Goal: Task Accomplishment & Management: Complete application form

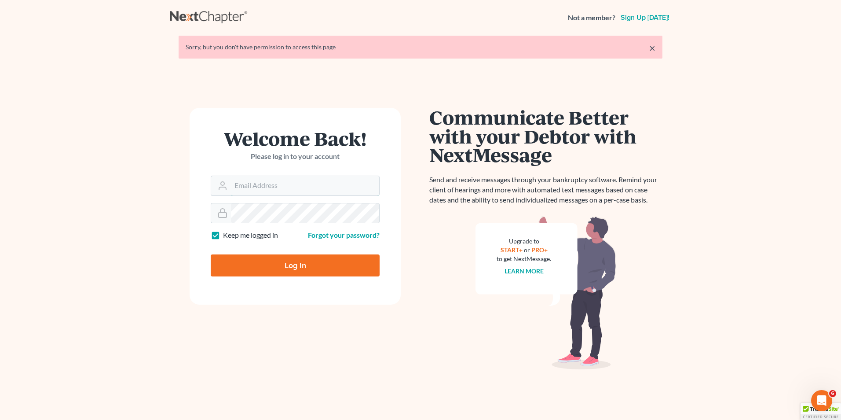
type input "[EMAIL_ADDRESS][DOMAIN_NAME]"
click at [282, 262] on input "Log In" at bounding box center [295, 265] width 169 height 22
type input "Thinking..."
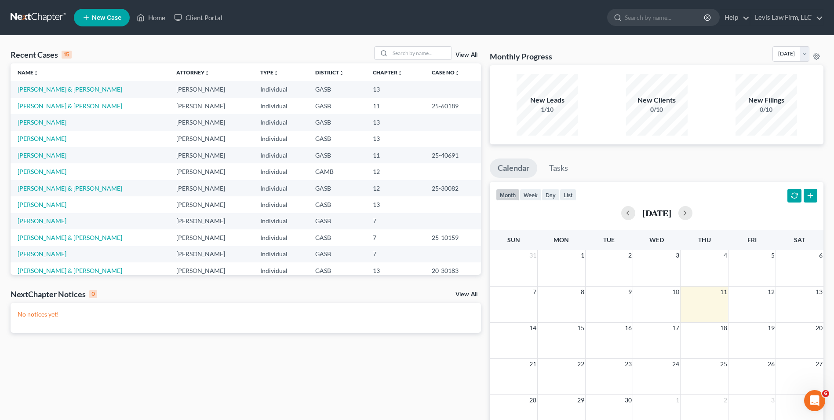
click at [100, 22] on link "New Case" at bounding box center [102, 18] width 56 height 18
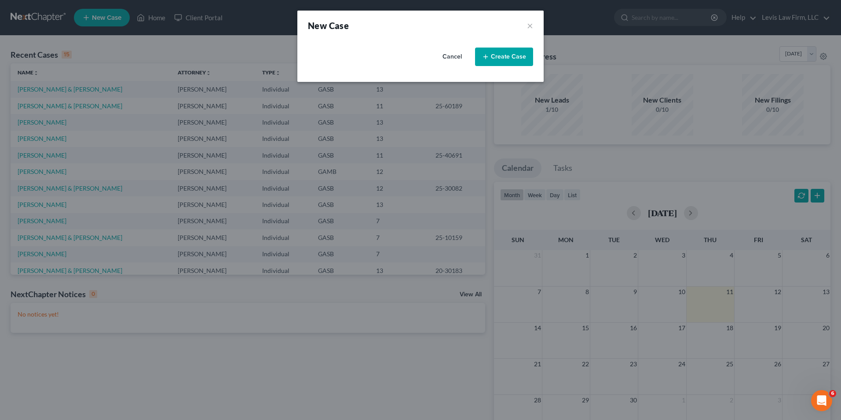
select select "20"
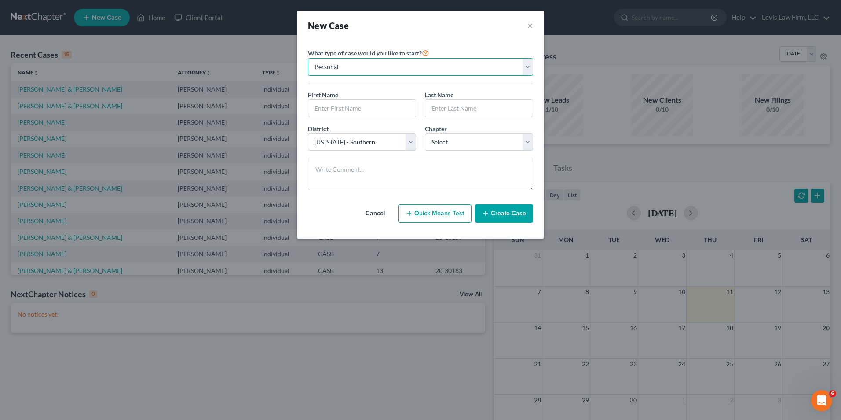
click at [528, 68] on select "Personal Business" at bounding box center [420, 67] width 225 height 18
select select "1"
click at [308, 58] on select "Personal Business" at bounding box center [420, 67] width 225 height 18
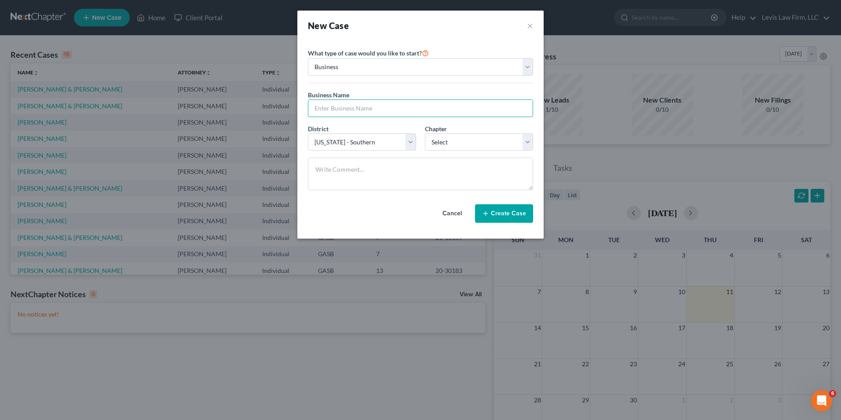
drag, startPoint x: 321, startPoint y: 106, endPoint x: 325, endPoint y: 117, distance: 12.1
click at [321, 106] on input "text" at bounding box center [420, 108] width 224 height 17
type input "B Mac Buffet, LLC"
click at [526, 143] on select "Select 7 11 12" at bounding box center [479, 142] width 108 height 18
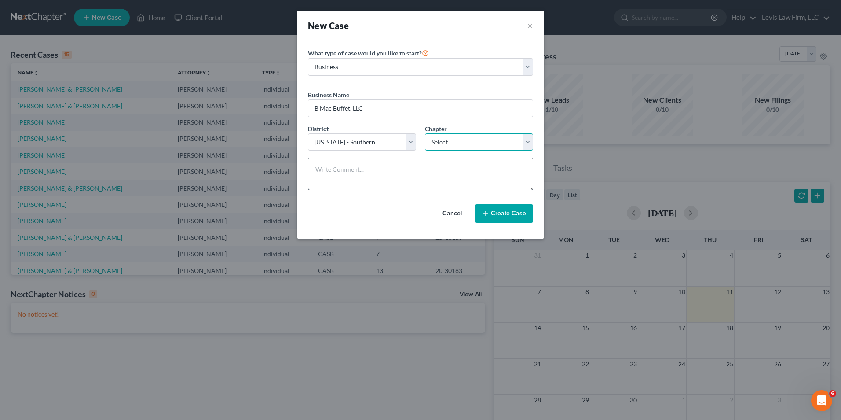
select select "1"
click at [425, 133] on select "Select 7 11 12" at bounding box center [479, 142] width 108 height 18
click at [506, 216] on button "Create Case" at bounding box center [504, 213] width 58 height 18
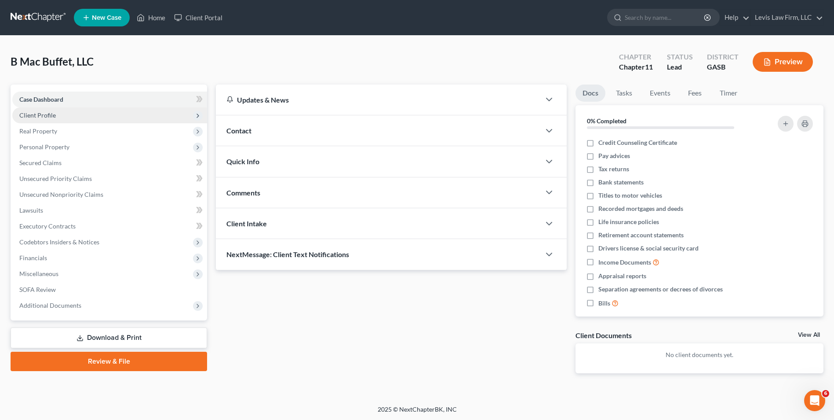
click at [46, 114] on span "Client Profile" at bounding box center [37, 114] width 37 height 7
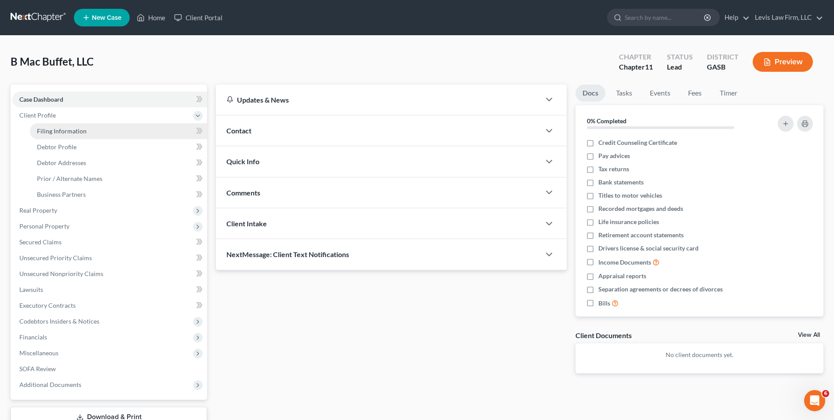
click at [72, 130] on span "Filing Information" at bounding box center [62, 130] width 50 height 7
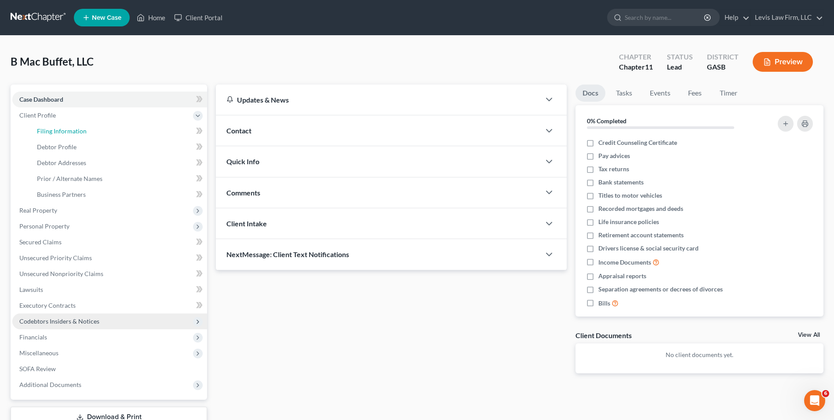
select select "1"
select select "20"
select select "0"
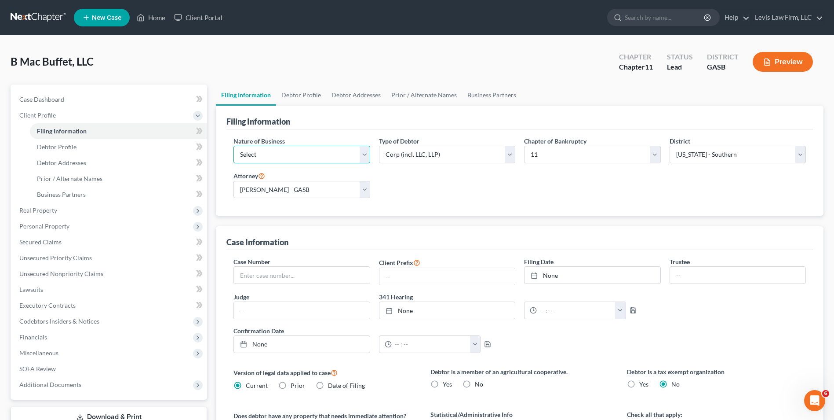
click at [366, 156] on select "Select Clearing Bank Commodity Broker Health Care Business Other Railroad Singl…" at bounding box center [302, 155] width 136 height 18
select select "3"
click at [234, 146] on select "Select Clearing Bank Commodity Broker Health Care Business Other Railroad Singl…" at bounding box center [302, 155] width 136 height 18
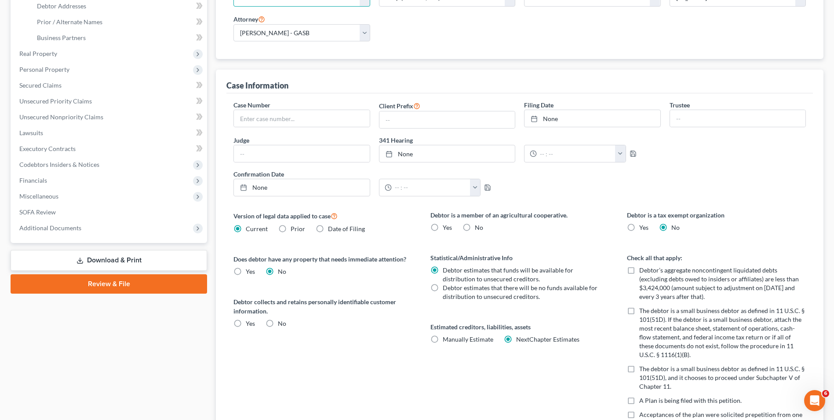
scroll to position [176, 0]
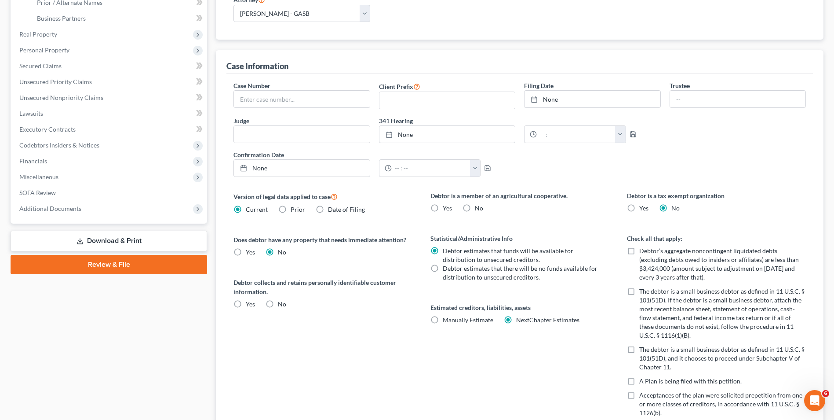
click at [475, 208] on label "No" at bounding box center [479, 208] width 8 height 9
click at [479, 208] on input "No" at bounding box center [482, 207] width 6 height 6
radio input "true"
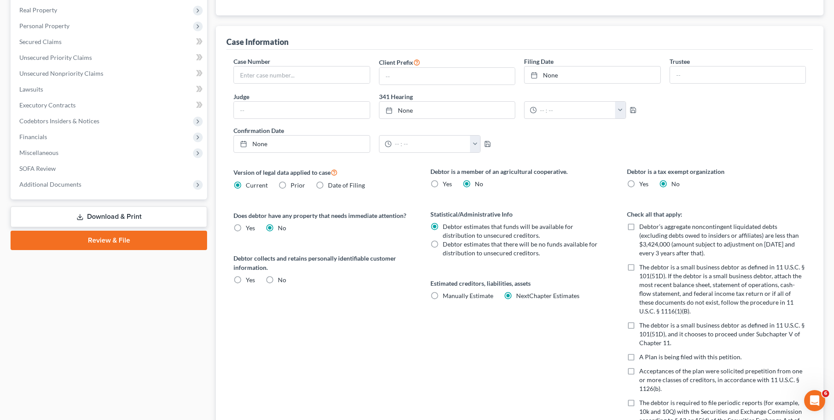
scroll to position [220, 0]
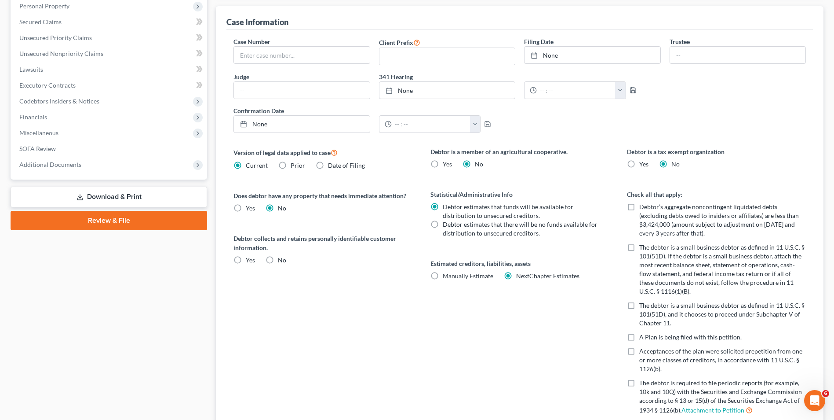
click at [640, 304] on label "The debtor is a small business debtor as defined in 11 U.S.C. § 101(51D), and i…" at bounding box center [723, 314] width 167 height 26
click at [643, 304] on input "The debtor is a small business debtor as defined in 11 U.S.C. § 101(51D), and i…" at bounding box center [646, 304] width 6 height 6
checkbox input "true"
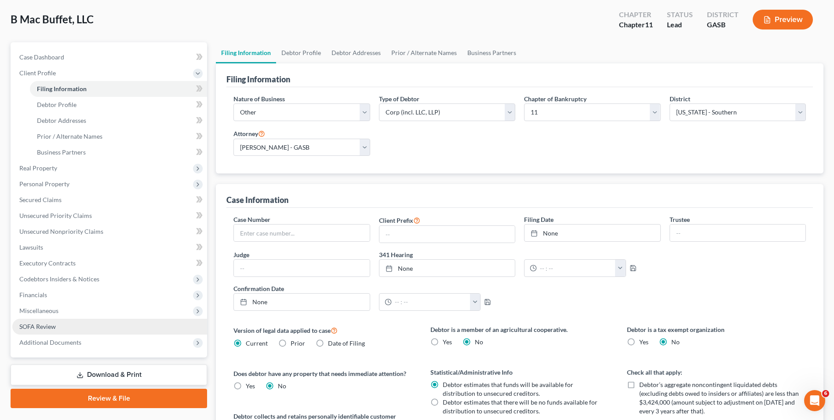
scroll to position [0, 0]
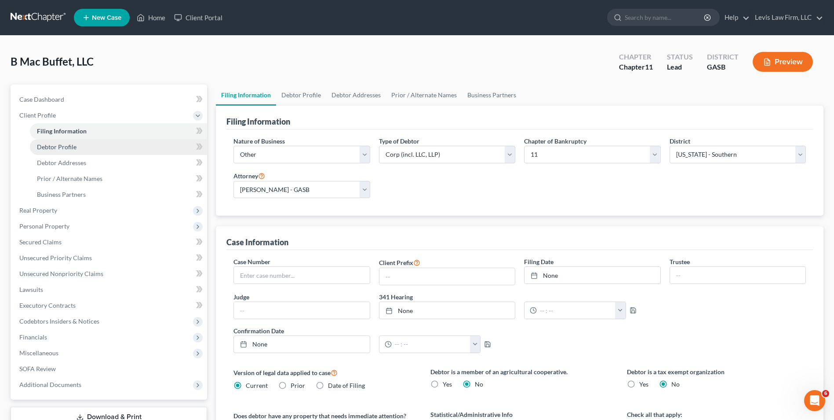
click at [58, 146] on span "Debtor Profile" at bounding box center [57, 146] width 40 height 7
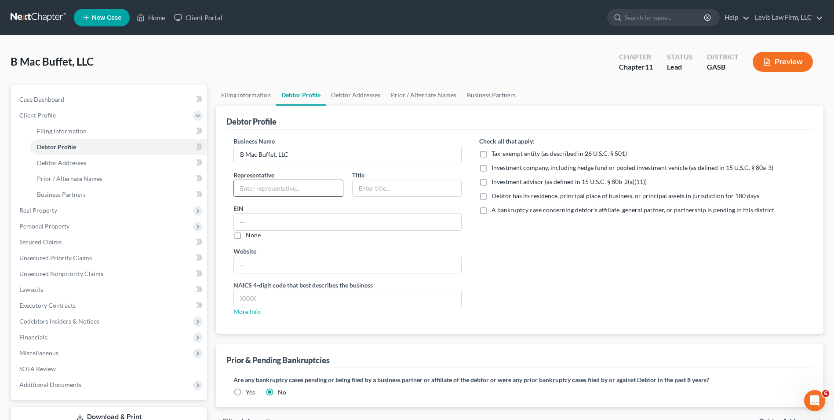
click at [242, 187] on input "text" at bounding box center [288, 188] width 109 height 17
type input "Johnathan B. McKinney"
type input "Managing Member"
click at [238, 225] on input "text" at bounding box center [347, 221] width 227 height 17
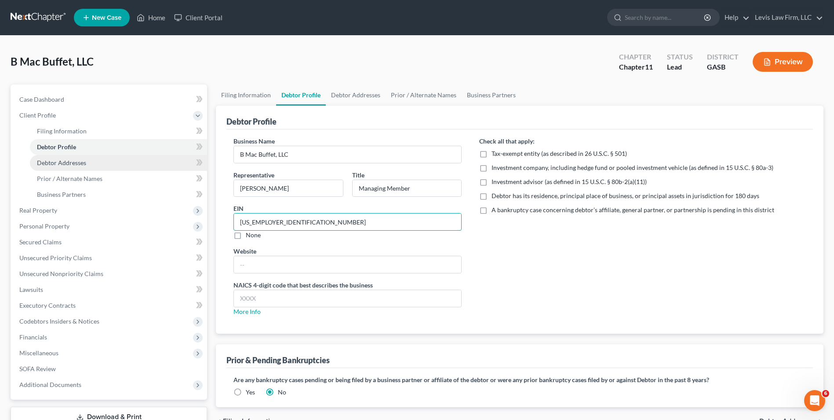
type input "83-4567020"
click at [72, 163] on span "Debtor Addresses" at bounding box center [61, 162] width 49 height 7
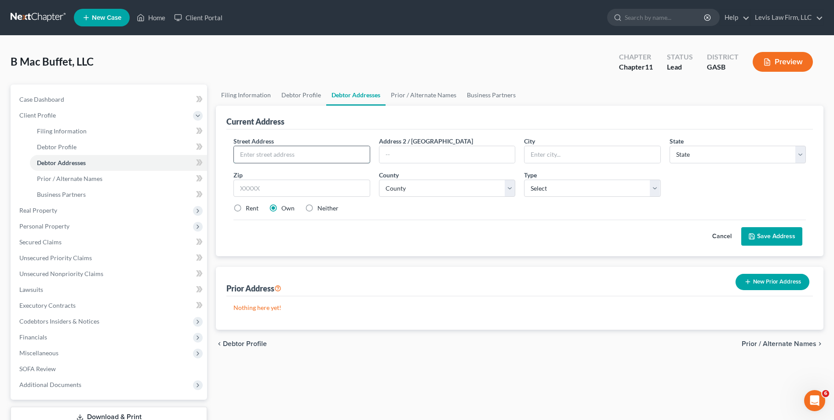
click at [241, 157] on input "text" at bounding box center [301, 154] width 135 height 17
click at [309, 157] on input "6991 College AVenue" at bounding box center [301, 154] width 135 height 17
type input "6991 College Avenue"
type input "Blackshear"
select select "10"
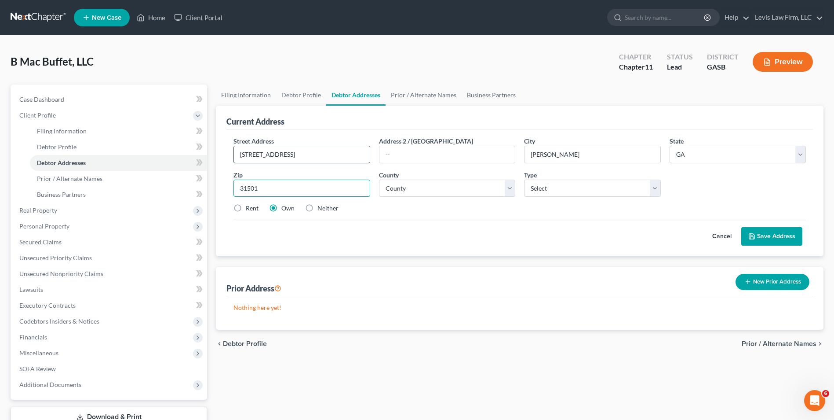
type input "31501"
type input "Waycross"
click at [511, 189] on select "County Appling County Atkinson County Bacon County Baker County Baldwin County …" at bounding box center [447, 188] width 136 height 18
select select "112"
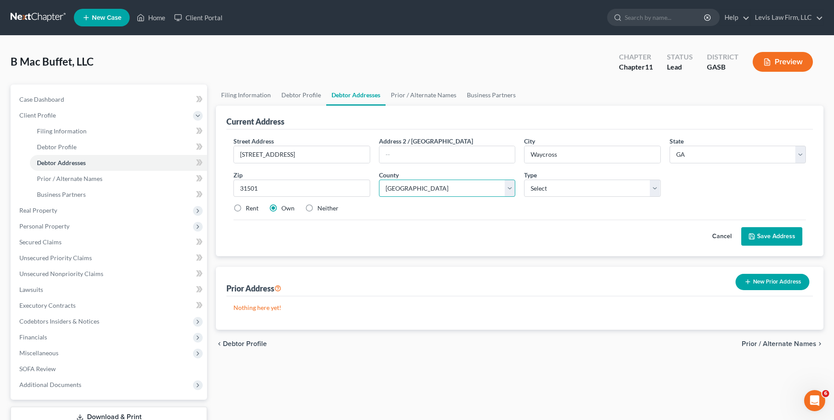
click at [379, 179] on select "County Appling County Atkinson County Bacon County Baker County Baldwin County …" at bounding box center [447, 188] width 136 height 18
click at [658, 190] on select "Select Business Mailing Location of Assets" at bounding box center [592, 188] width 136 height 18
select select "0"
click at [524, 179] on select "Select Business Mailing Location of Assets" at bounding box center [592, 188] width 136 height 18
click at [778, 236] on button "Save Address" at bounding box center [772, 236] width 61 height 18
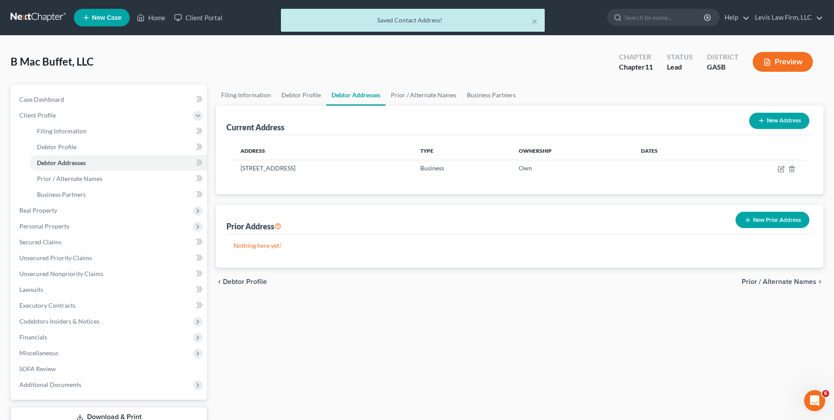
click at [779, 122] on button "New Address" at bounding box center [780, 121] width 60 height 16
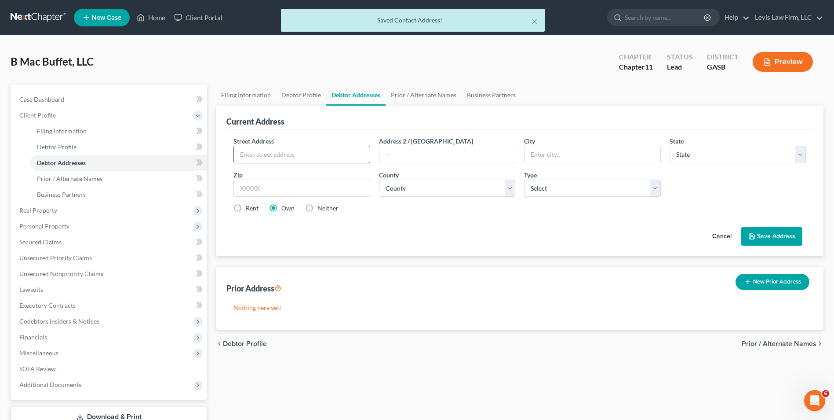
click at [241, 156] on input "text" at bounding box center [301, 154] width 135 height 17
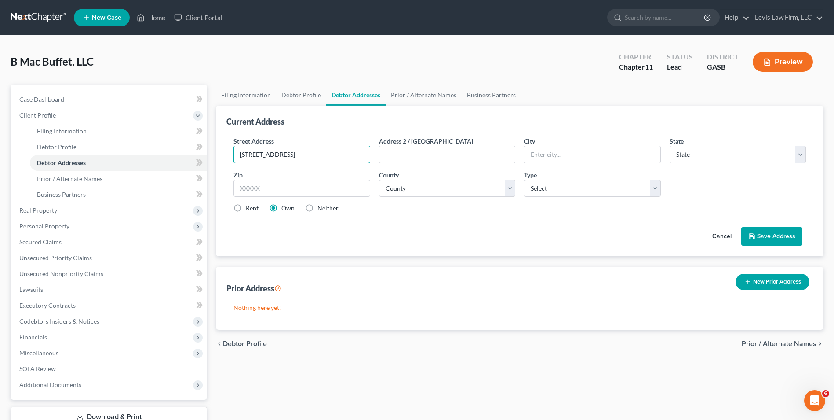
type input "6991 College Avenue"
type input "Blackshear"
select select "10"
type input "31501"
type input "Waycross"
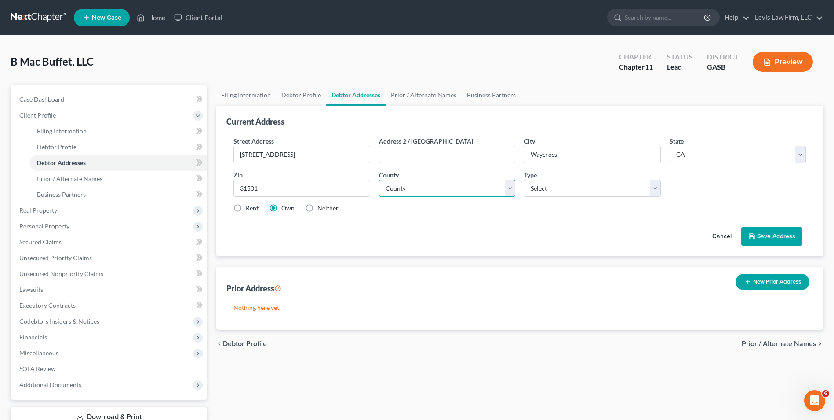
click at [513, 183] on select "County Appling County Atkinson County Bacon County Baker County Baldwin County …" at bounding box center [447, 188] width 136 height 18
select select "112"
click at [379, 179] on select "County Appling County Atkinson County Bacon County Baker County Baldwin County …" at bounding box center [447, 188] width 136 height 18
click at [658, 190] on select "Select Business Mailing Location of Assets" at bounding box center [592, 188] width 136 height 18
select select "1"
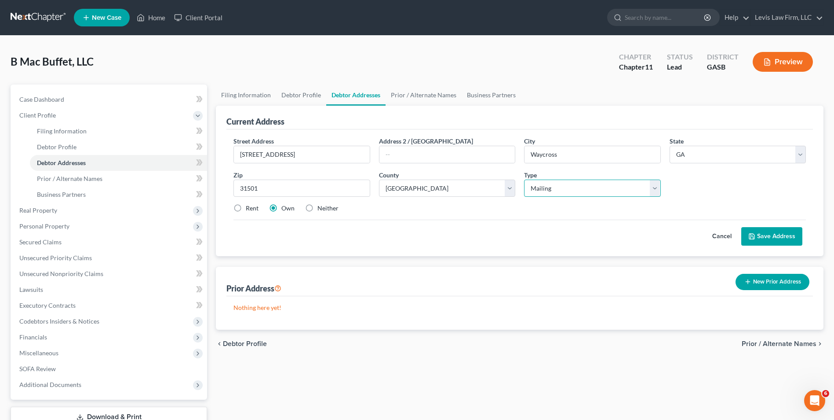
click at [524, 179] on select "Select Business Mailing Location of Assets" at bounding box center [592, 188] width 136 height 18
click at [775, 237] on button "Save Address" at bounding box center [772, 236] width 61 height 18
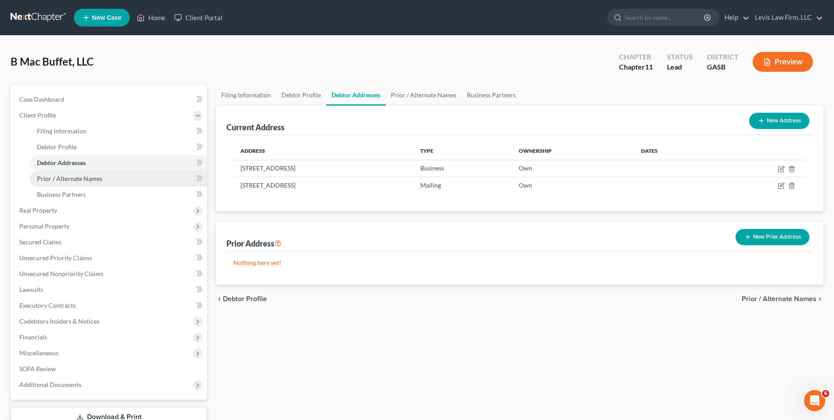
click at [81, 179] on span "Prior / Alternate Names" at bounding box center [70, 178] width 66 height 7
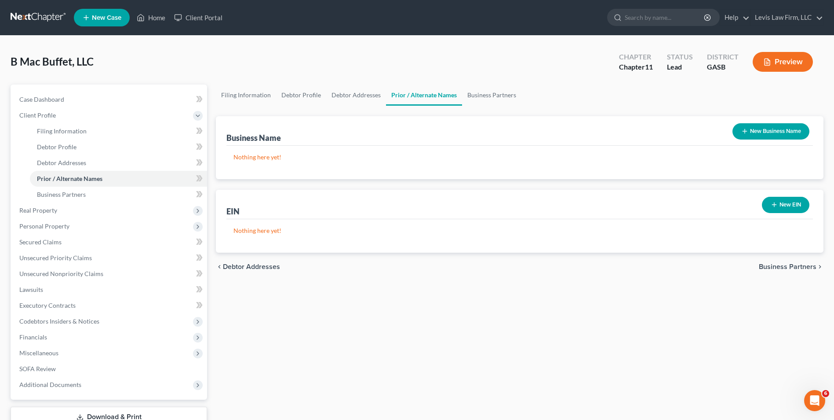
click at [776, 207] on icon "button" at bounding box center [774, 204] width 7 height 7
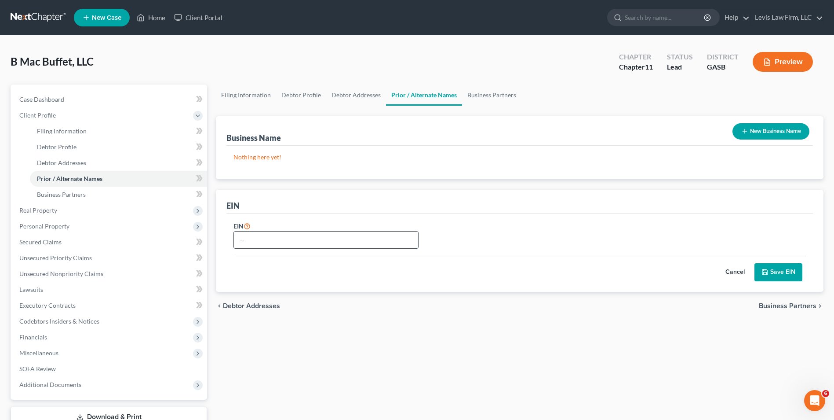
click at [241, 238] on input "text" at bounding box center [326, 239] width 184 height 17
type input "83-4567020"
click at [784, 273] on button "Save EIN" at bounding box center [779, 272] width 48 height 18
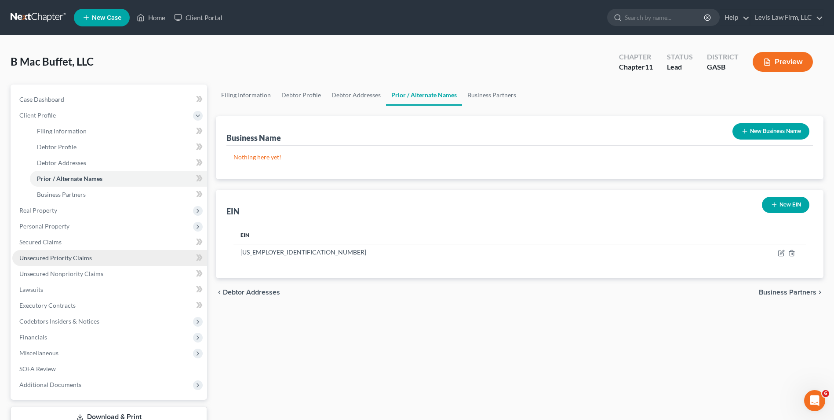
click at [78, 256] on span "Unsecured Priority Claims" at bounding box center [55, 257] width 73 height 7
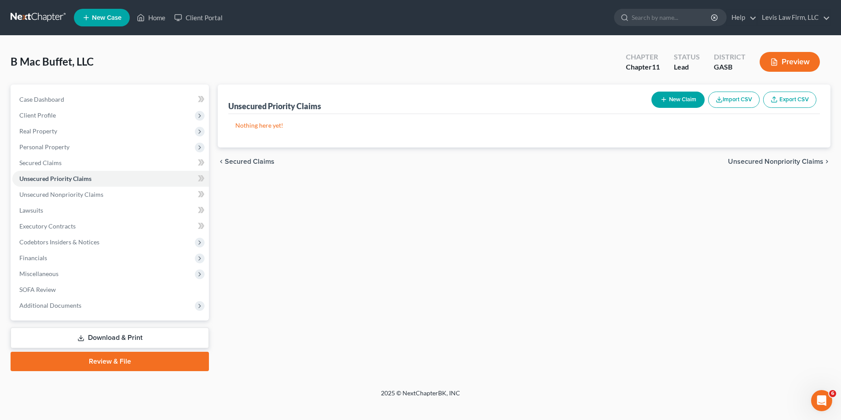
click at [685, 96] on button "New Claim" at bounding box center [677, 99] width 53 height 16
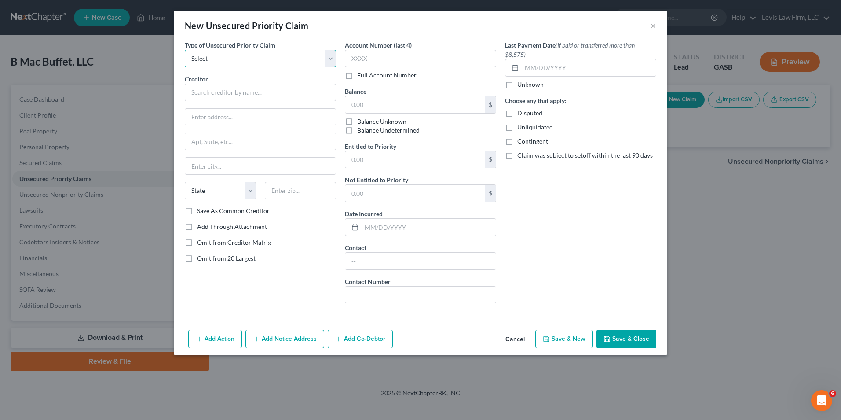
click at [332, 57] on select "Select Taxes & Other Government Units Domestic Support Obligations Extensions o…" at bounding box center [260, 59] width 151 height 18
select select "0"
click at [185, 50] on select "Select Taxes & Other Government Units Domestic Support Obligations Extensions o…" at bounding box center [260, 59] width 151 height 18
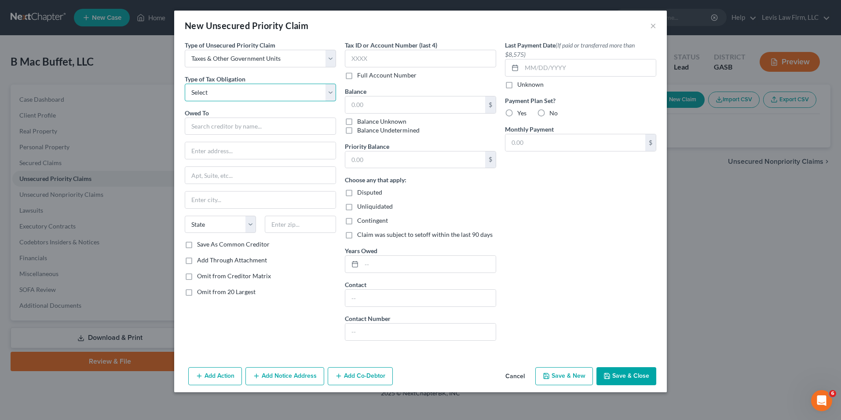
click at [329, 91] on select "Select Federal City State Franchise Tax Board Other" at bounding box center [260, 93] width 151 height 18
select select "2"
click at [185, 84] on select "Select Federal City State Franchise Tax Board Other" at bounding box center [260, 93] width 151 height 18
click at [196, 129] on input "text" at bounding box center [260, 126] width 151 height 18
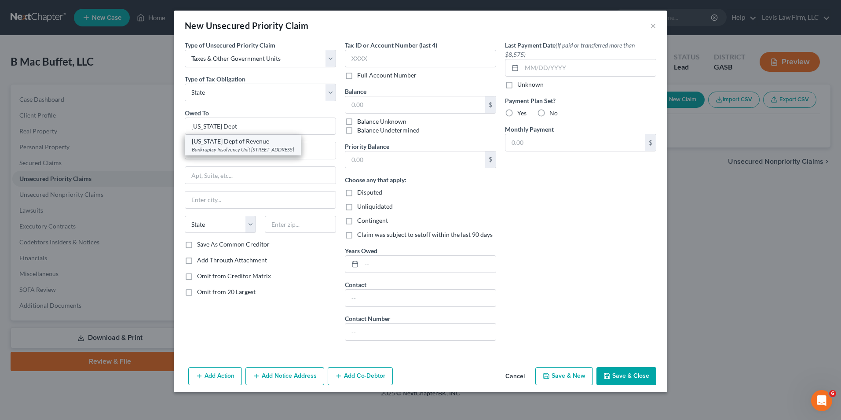
click at [249, 153] on div "Bankruptcy Insolvency Unit 1800 Century Boulevard, Ste 17000, Atlanta, GA 30345" at bounding box center [243, 149] width 102 height 7
type input "Georgia Dept of Revenue"
type input "Bankruptcy Insolvency Unit"
type input "1800 Century Boulevard, Ste 17000"
type input "Atlanta"
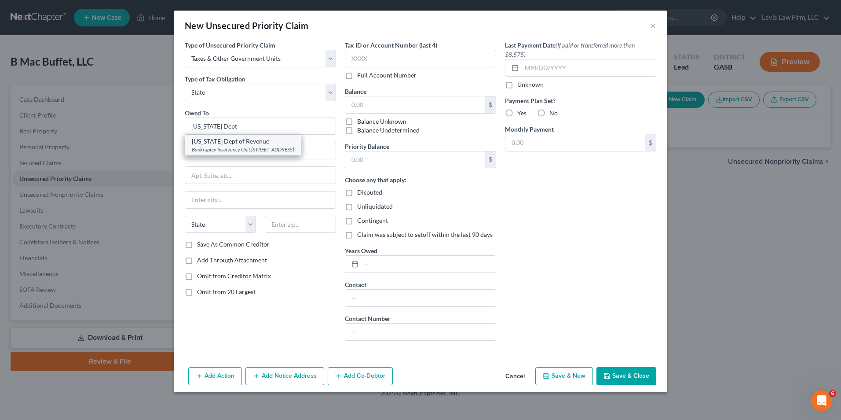
select select "10"
type input "30345"
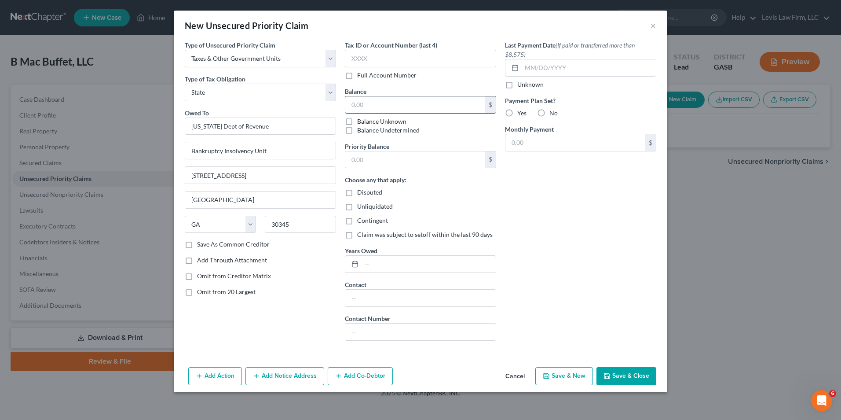
click at [348, 106] on input "text" at bounding box center [415, 104] width 140 height 17
type input "1.00"
click at [357, 191] on label "Disputed" at bounding box center [369, 192] width 25 height 9
click at [361, 191] on input "Disputed" at bounding box center [364, 191] width 6 height 6
checkbox input "true"
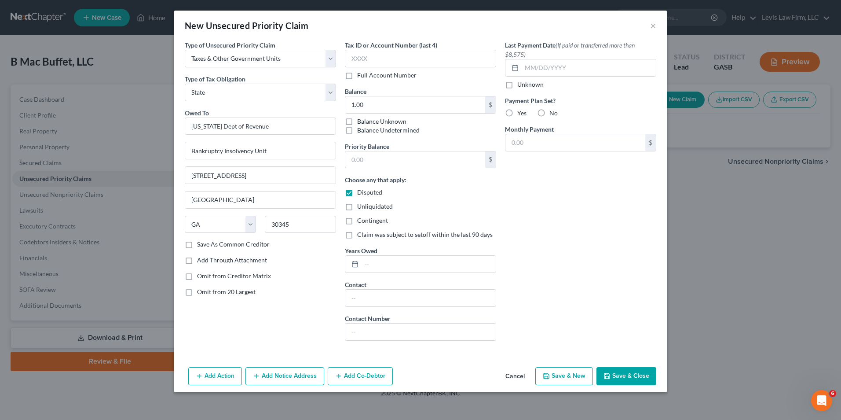
click at [636, 373] on button "Save & Close" at bounding box center [626, 376] width 60 height 18
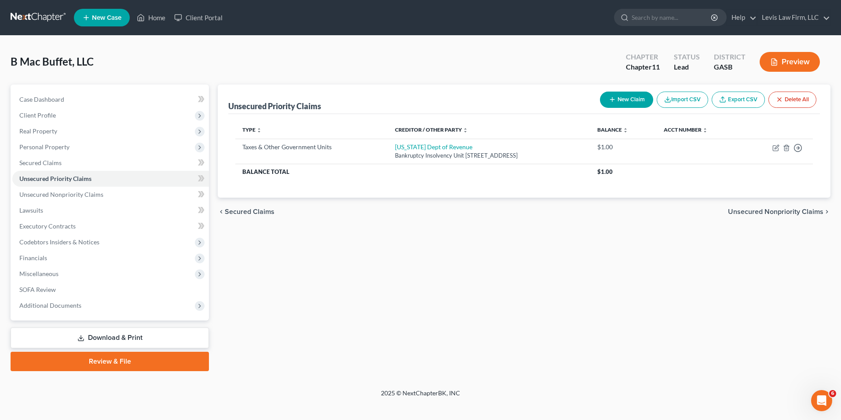
click at [622, 102] on button "New Claim" at bounding box center [626, 99] width 53 height 16
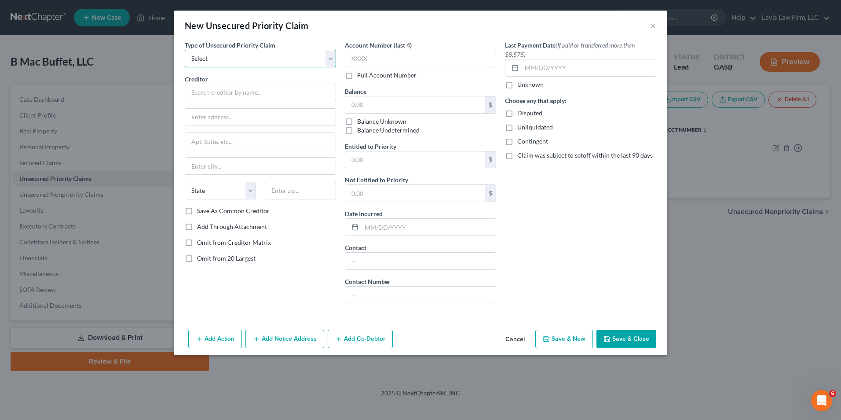
click at [327, 59] on select "Select Taxes & Other Government Units Domestic Support Obligations Extensions o…" at bounding box center [260, 59] width 151 height 18
select select "0"
click at [185, 50] on select "Select Taxes & Other Government Units Domestic Support Obligations Extensions o…" at bounding box center [260, 59] width 151 height 18
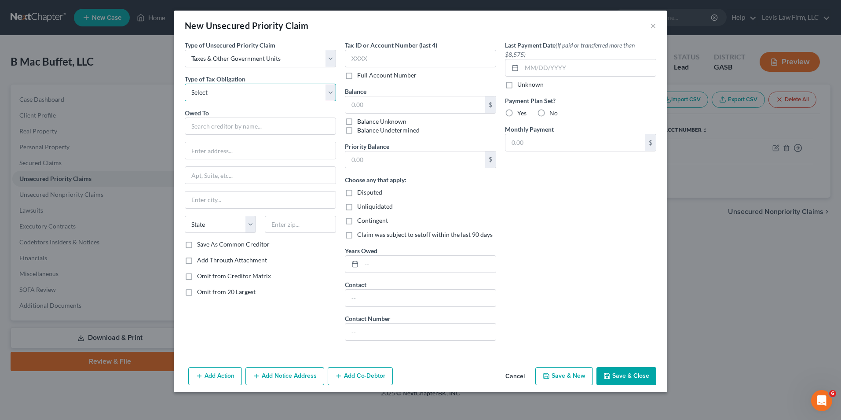
click at [333, 94] on select "Select Federal City State Franchise Tax Board Other" at bounding box center [260, 93] width 151 height 18
select select "2"
click at [185, 84] on select "Select Federal City State Franchise Tax Board Other" at bounding box center [260, 93] width 151 height 18
drag, startPoint x: 197, startPoint y: 124, endPoint x: 222, endPoint y: 126, distance: 25.2
click at [198, 124] on input "text" at bounding box center [260, 126] width 151 height 18
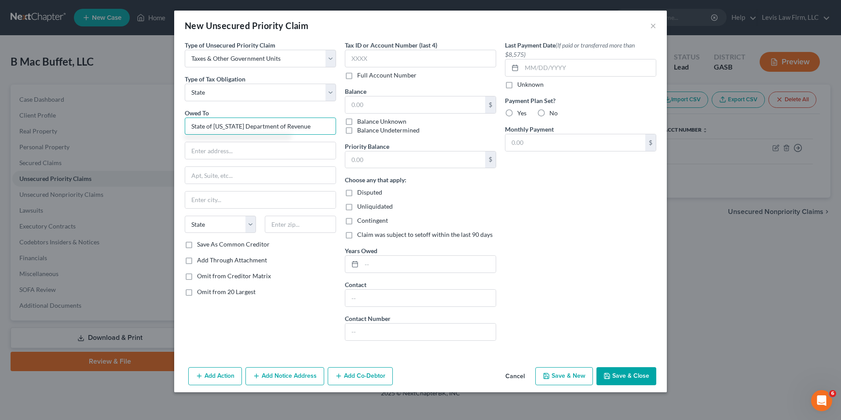
type input "State of Florida Department of Revenue"
type input "Attn: General Counsel"
type input "Post Office Box 6668"
type input "Tallahassee"
select select "9"
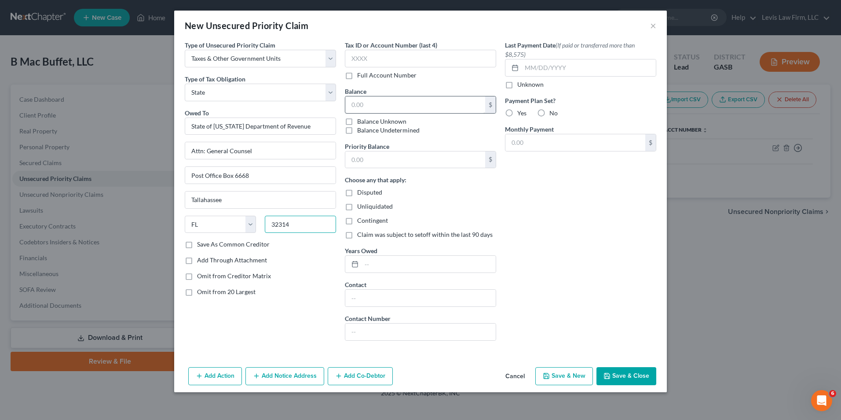
type input "32314"
click at [349, 102] on input "text" at bounding box center [415, 104] width 140 height 17
type input "58,000.00"
click at [283, 375] on button "Add Notice Address" at bounding box center [284, 376] width 79 height 18
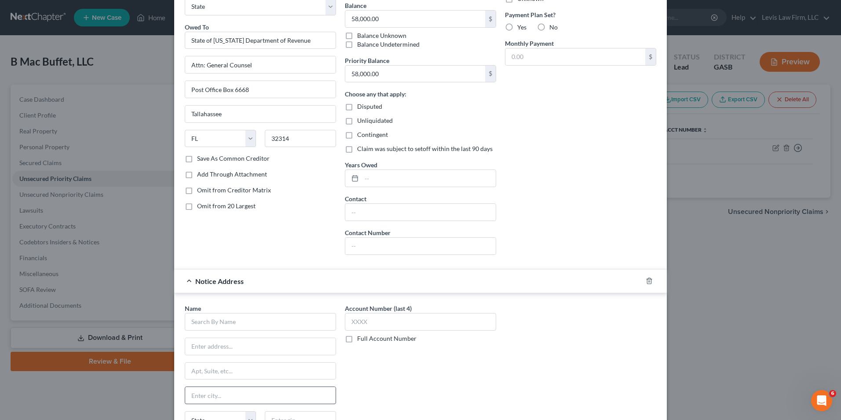
scroll to position [189, 0]
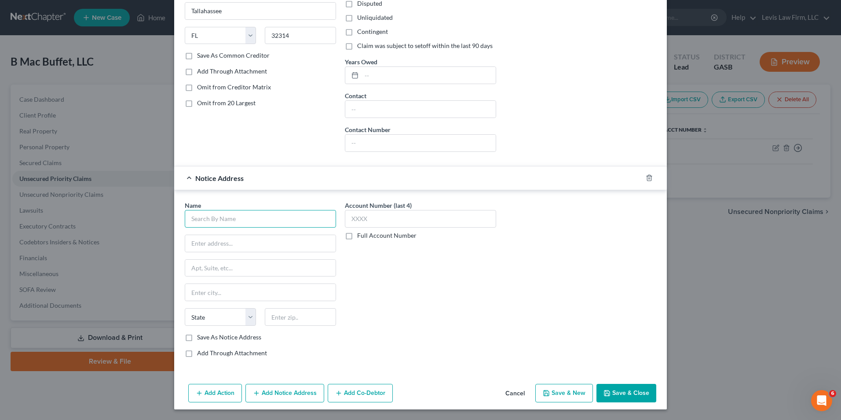
click at [193, 218] on input "text" at bounding box center [260, 219] width 151 height 18
type input "Florida Dept. of Revenue"
type input "5050 West Tennessee Street"
type input "Tallahassee"
select select "9"
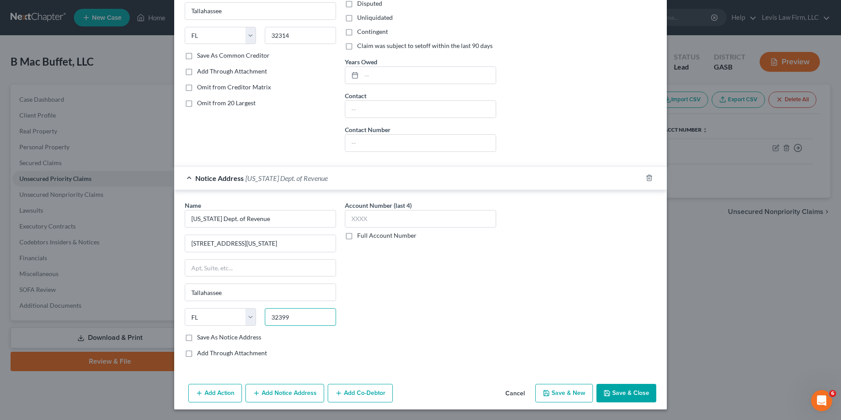
type input "32399"
click at [277, 393] on button "Add Notice Address" at bounding box center [284, 393] width 79 height 18
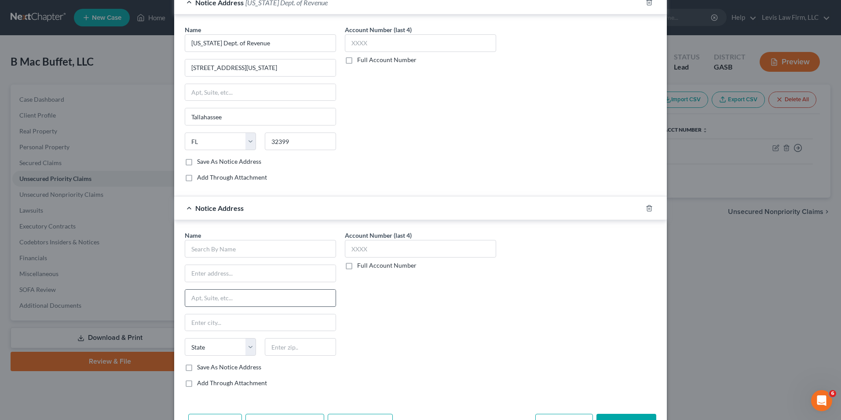
scroll to position [365, 0]
click at [192, 245] on input "text" at bounding box center [260, 248] width 151 height 18
type input "Florida Attorney General"
type input "PL-01, The Capital"
type input "Tallahassee"
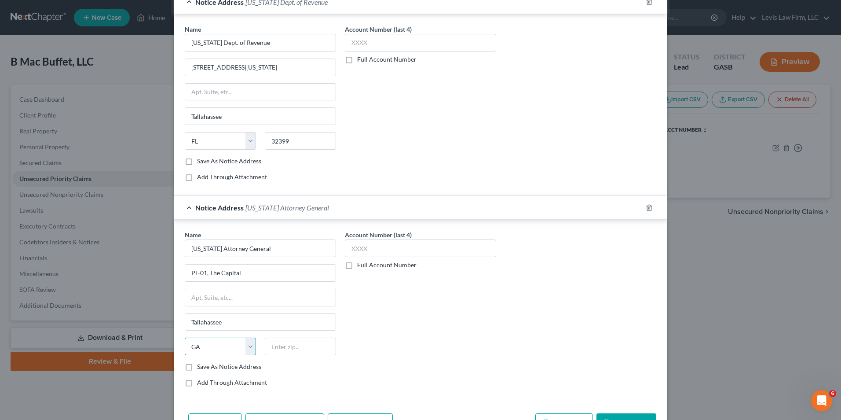
select select "9"
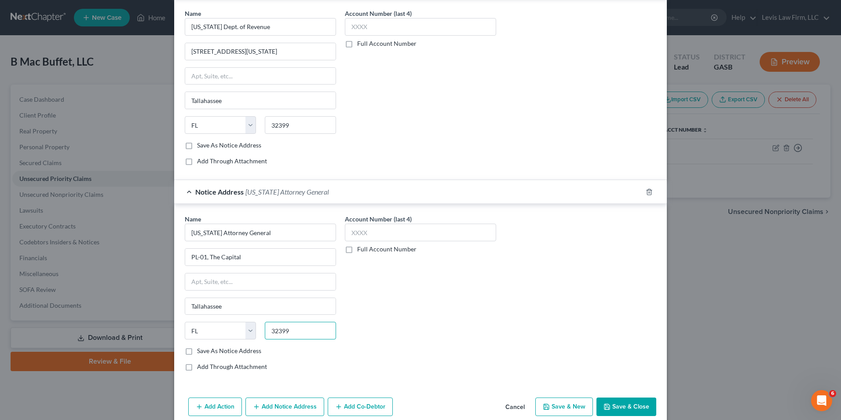
scroll to position [394, 0]
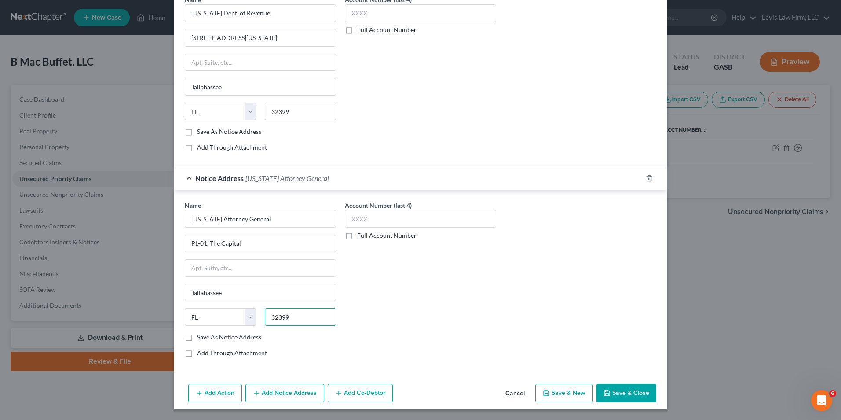
type input "32399"
click at [615, 392] on button "Save & Close" at bounding box center [626, 393] width 60 height 18
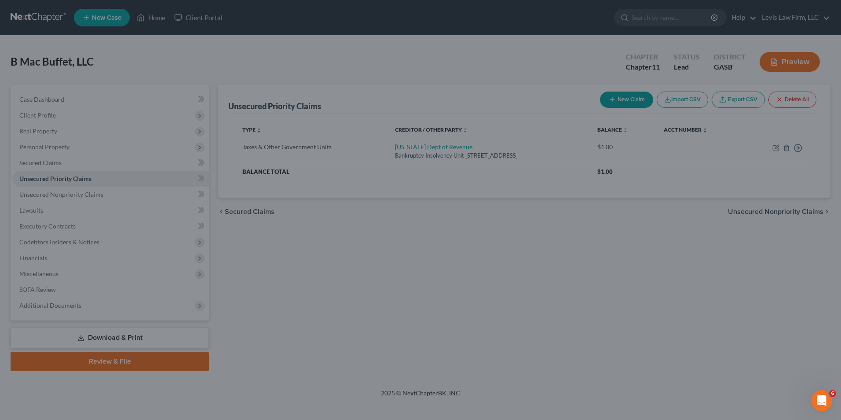
type input "0.00"
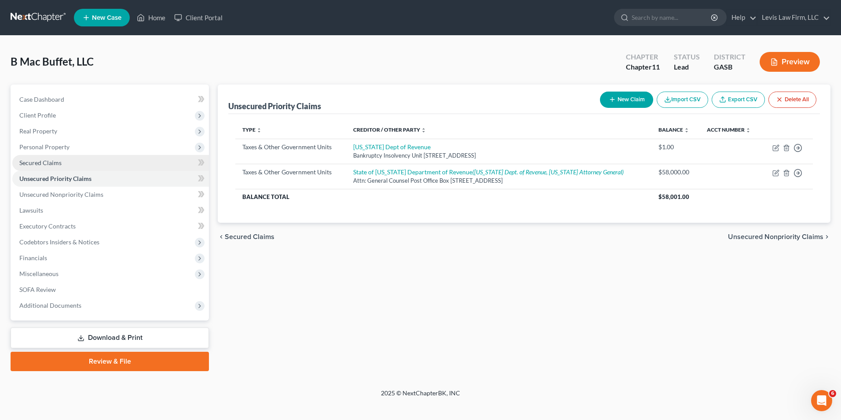
click at [42, 160] on span "Secured Claims" at bounding box center [40, 162] width 42 height 7
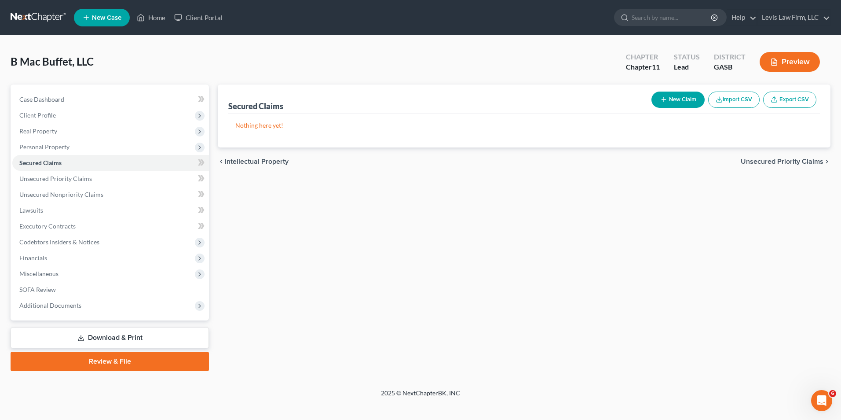
click at [670, 98] on button "New Claim" at bounding box center [677, 99] width 53 height 16
select select "0"
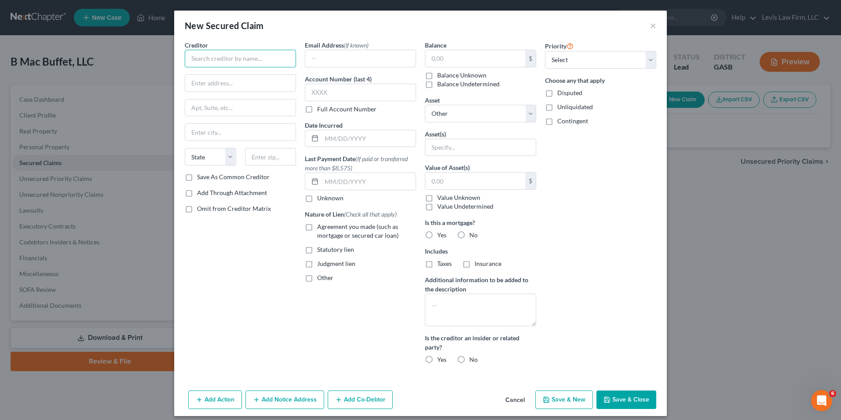
drag, startPoint x: 201, startPoint y: 57, endPoint x: 195, endPoint y: 59, distance: 6.4
click at [195, 59] on input "text" at bounding box center [240, 59] width 111 height 18
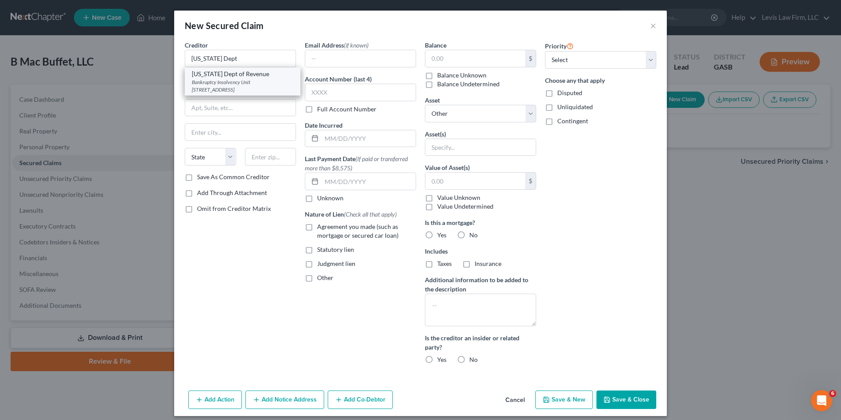
click at [247, 88] on div "Bankruptcy Insolvency Unit 1800 Century Boulevard, Ste 17000, Atlanta, GA 30345" at bounding box center [243, 85] width 102 height 15
type input "Georgia Dept of Revenue"
type input "Bankruptcy Insolvency Unit"
type input "1800 Century Boulevard, Ste 17000"
type input "Atlanta"
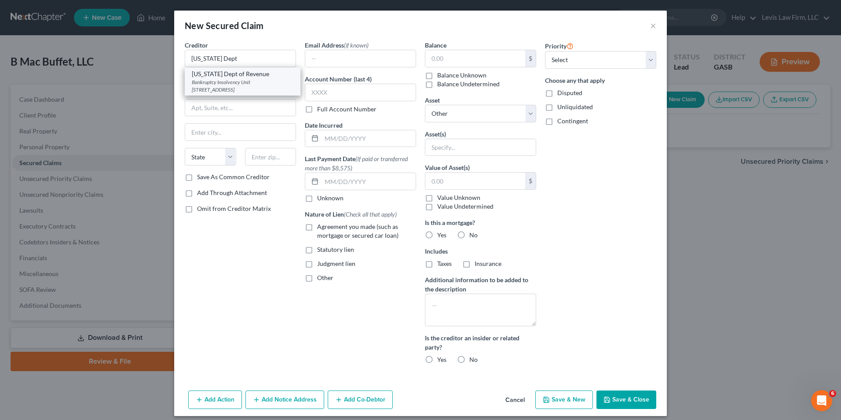
select select "10"
type input "30345"
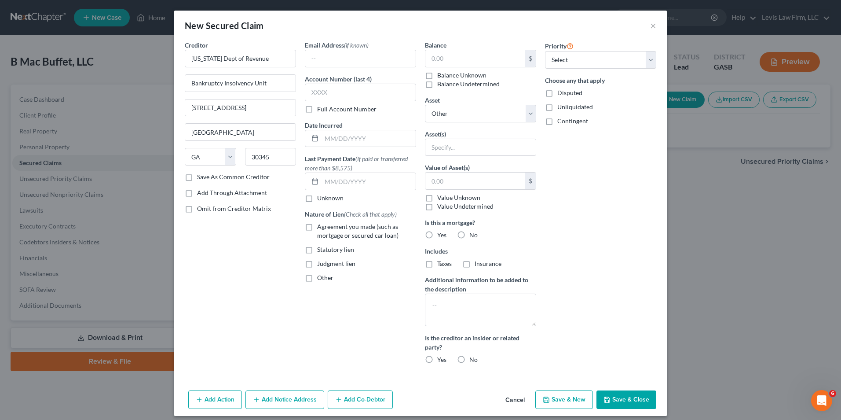
click at [317, 110] on label "Full Account Number" at bounding box center [346, 109] width 59 height 9
click at [321, 110] on input "Full Account Number" at bounding box center [324, 108] width 6 height 6
drag, startPoint x: 308, startPoint y: 94, endPoint x: 323, endPoint y: 128, distance: 37.4
click at [308, 94] on input "text" at bounding box center [360, 93] width 111 height 18
type input "REV 251983173"
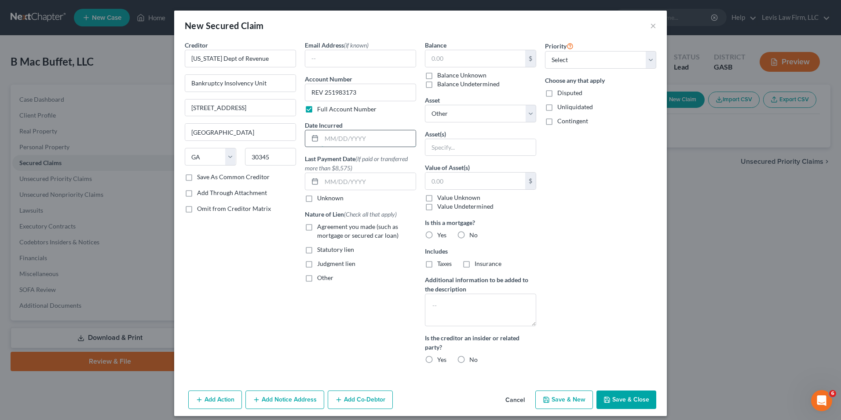
click at [324, 137] on input "text" at bounding box center [369, 138] width 94 height 17
type input "03/27/2025"
click at [317, 278] on label "Other" at bounding box center [325, 277] width 16 height 9
click at [321, 278] on input "Other" at bounding box center [324, 276] width 6 height 6
checkbox input "true"
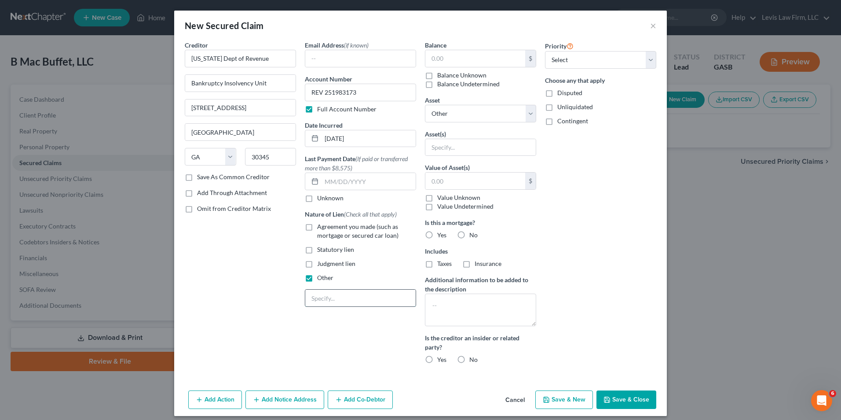
click at [317, 299] on input "text" at bounding box center [360, 297] width 110 height 17
type input "FiFa"
click at [425, 59] on input "text" at bounding box center [475, 58] width 100 height 17
type input "71,567.95"
click at [528, 117] on select "Select Other Multiple Assets" at bounding box center [480, 114] width 111 height 18
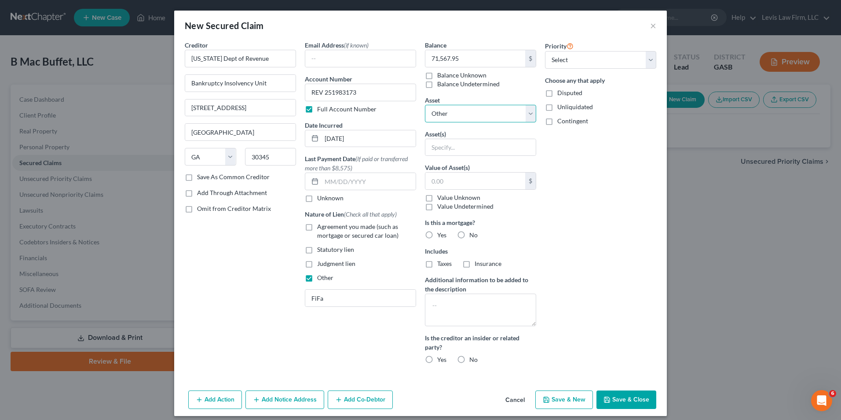
click at [527, 117] on select "Select Other Multiple Assets" at bounding box center [480, 114] width 111 height 18
click at [557, 91] on label "Disputed" at bounding box center [569, 92] width 25 height 9
click at [561, 91] on input "Disputed" at bounding box center [564, 91] width 6 height 6
checkbox input "true"
click at [651, 60] on select "Select 1st 2nd 3rd 4th 5th 6th 7th 8th 9th 10th 11th 12th 13th 14th 15th 16th 1…" at bounding box center [600, 60] width 111 height 18
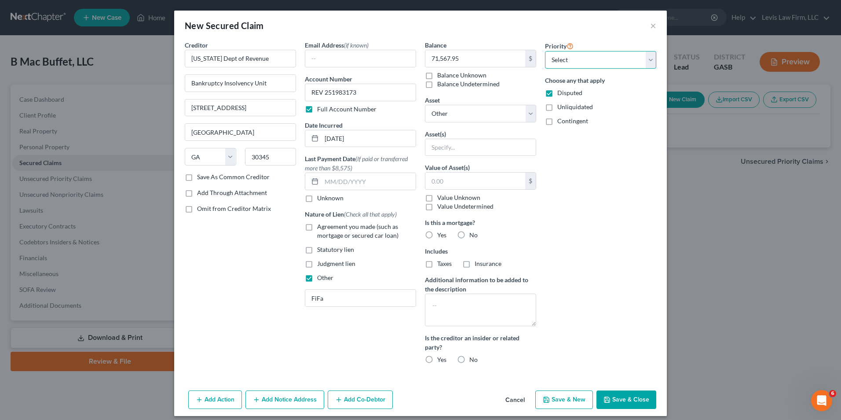
click at [651, 60] on select "Select 1st 2nd 3rd 4th 5th 6th 7th 8th 9th 10th 11th 12th 13th 14th 15th 16th 1…" at bounding box center [600, 60] width 111 height 18
click at [434, 300] on textarea at bounding box center [480, 309] width 111 height 33
type textarea "For May, Apr, Mar, Feb 2024"
click at [278, 400] on button "Add Notice Address" at bounding box center [284, 399] width 79 height 18
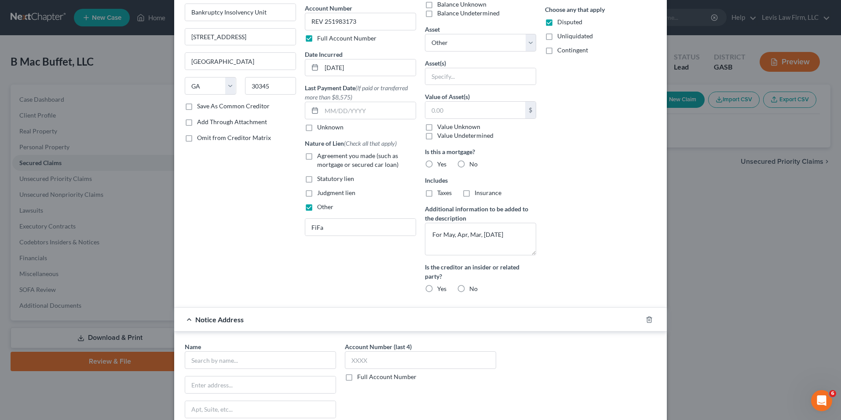
scroll to position [212, 0]
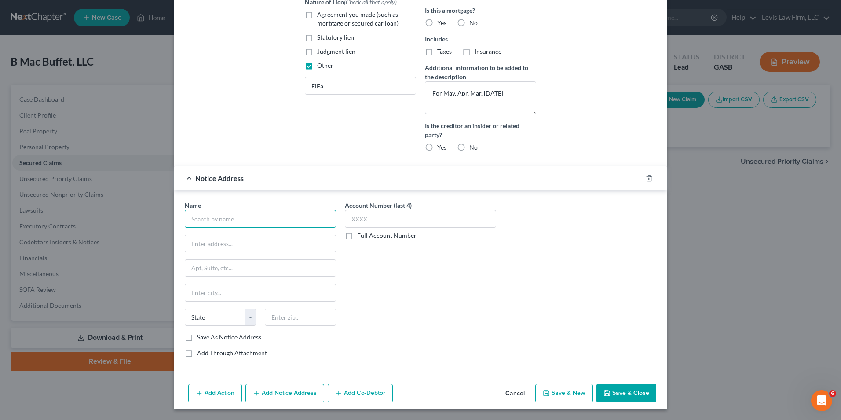
click at [194, 219] on input "text" at bounding box center [260, 219] width 151 height 18
type input "Georgia Dept. of Revenue"
type input "Douglas Regional Office"
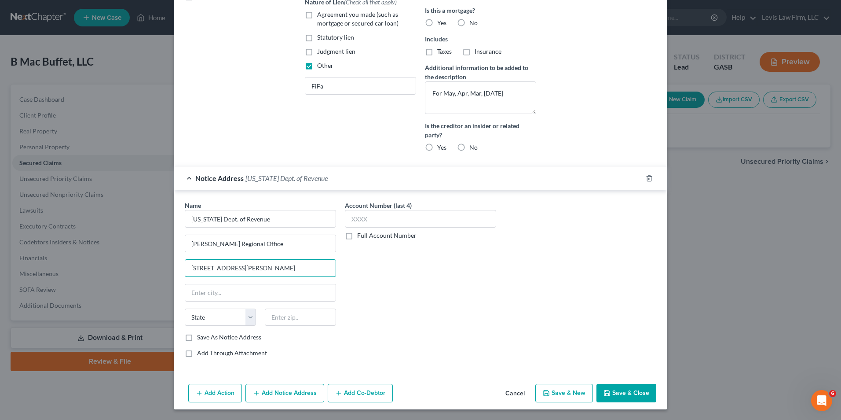
type input "1214 N. Peterson Ave., Suite 1"
type input "Douglas"
select select "10"
type input "31533"
click at [621, 392] on button "Save & Close" at bounding box center [626, 393] width 60 height 18
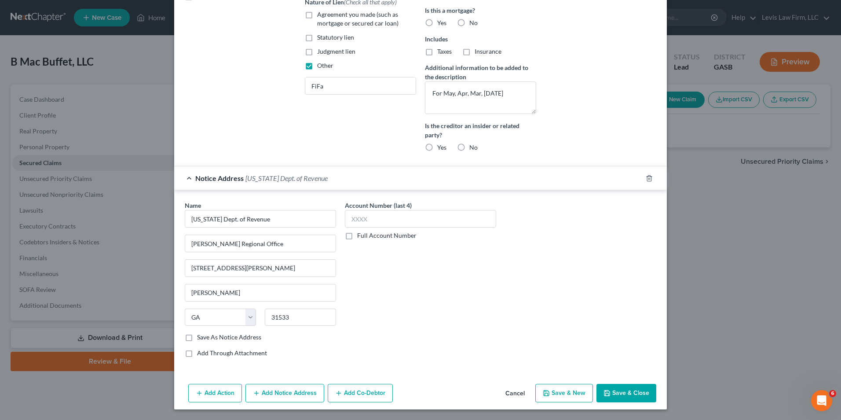
select select
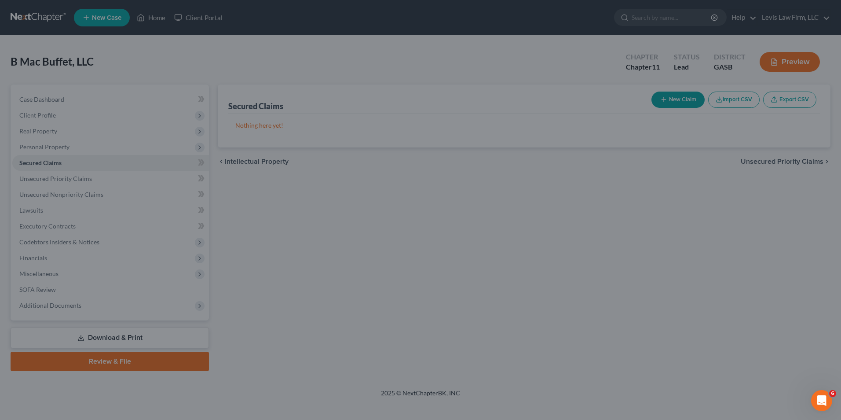
scroll to position [155, 0]
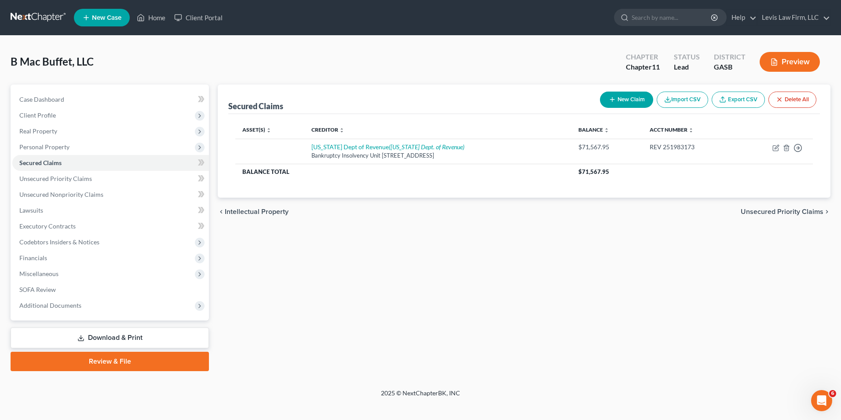
click at [616, 97] on button "New Claim" at bounding box center [626, 99] width 53 height 16
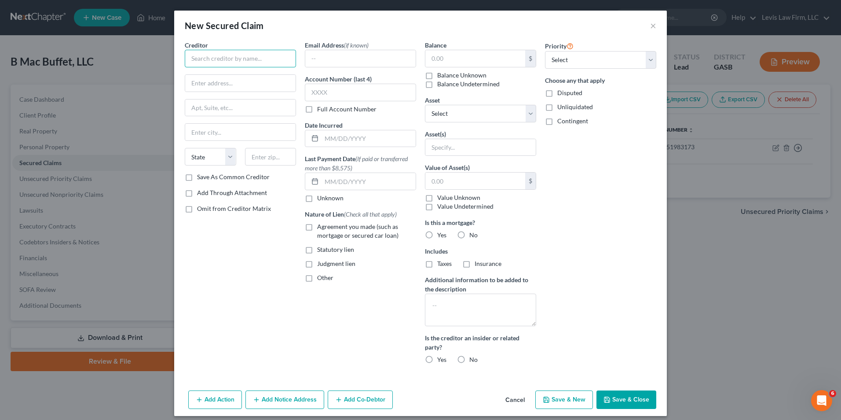
click at [192, 60] on input "text" at bounding box center [240, 59] width 111 height 18
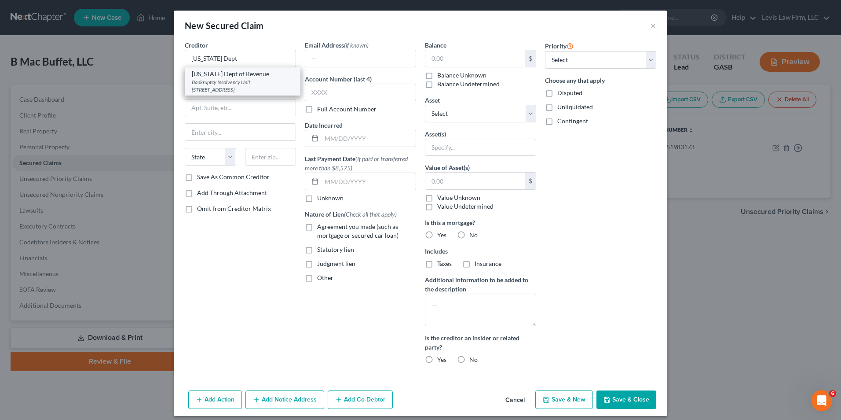
click at [241, 84] on div "Bankruptcy Insolvency Unit 1800 Century Boulevard, Ste 17000, Atlanta, GA 30345" at bounding box center [243, 85] width 102 height 15
type input "Georgia Dept of Revenue"
type input "Bankruptcy Insolvency Unit"
type input "1800 Century Boulevard, Ste 17000"
type input "Atlanta"
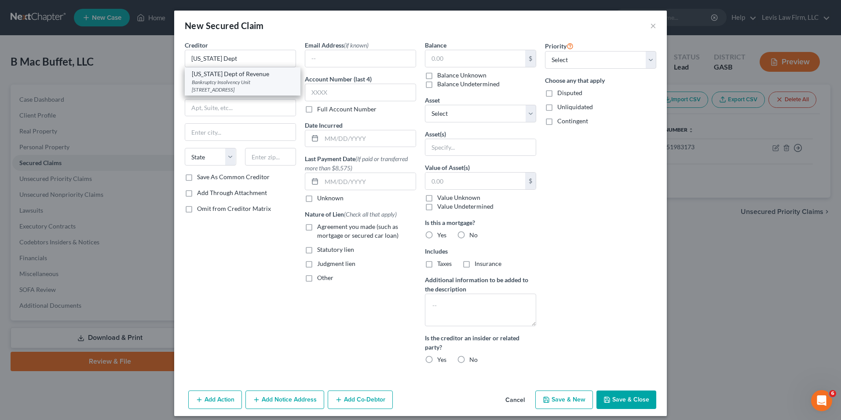
select select "10"
type input "30345"
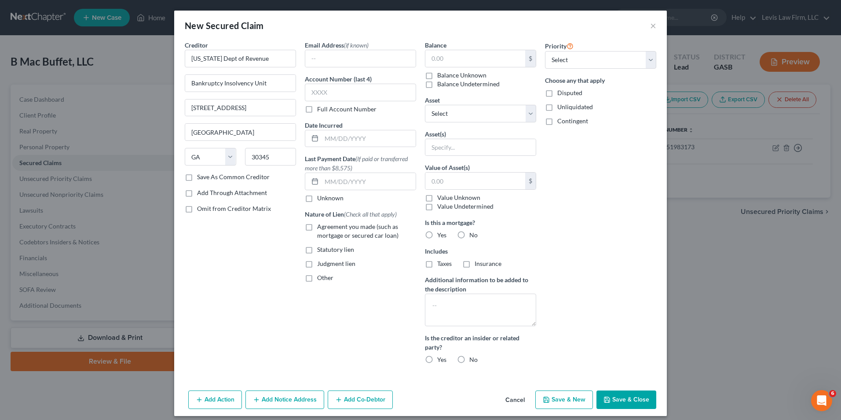
click at [317, 109] on label "Full Account Number" at bounding box center [346, 109] width 59 height 9
click at [321, 109] on input "Full Account Number" at bounding box center [324, 108] width 6 height 6
click at [305, 94] on input "text" at bounding box center [360, 93] width 111 height 18
type input "REV 231682636"
click at [322, 137] on input "text" at bounding box center [369, 138] width 94 height 17
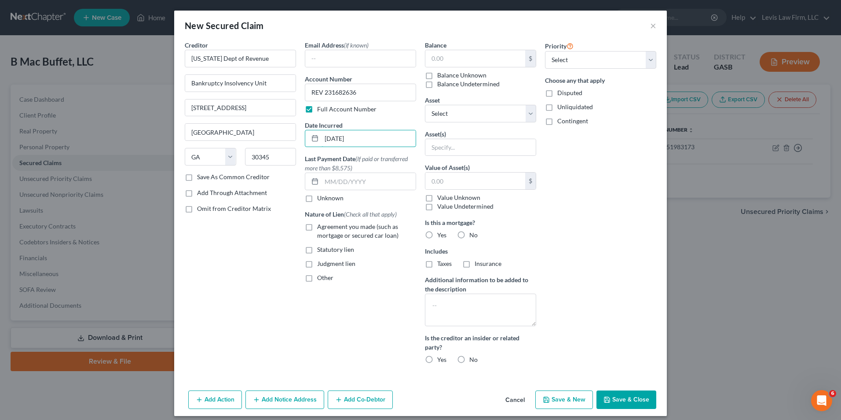
type input "12/04/2023"
click at [317, 279] on label "Other" at bounding box center [325, 277] width 16 height 9
click at [321, 279] on input "Other" at bounding box center [324, 276] width 6 height 6
checkbox input "true"
click at [312, 293] on input "text" at bounding box center [360, 297] width 110 height 17
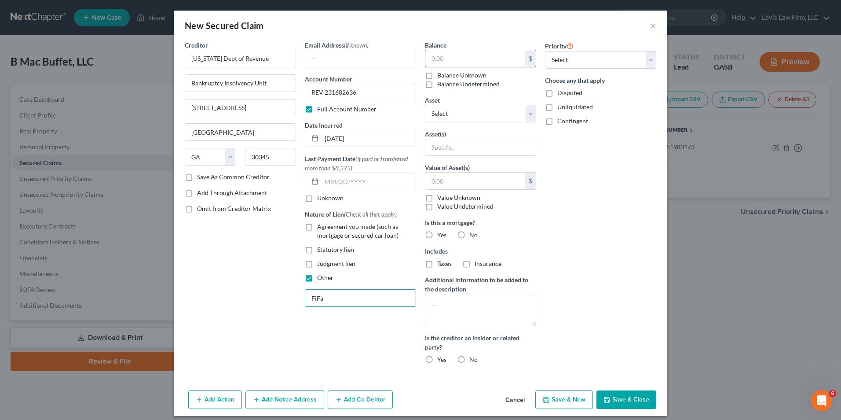
type input "FiFa"
click at [429, 57] on input "text" at bounding box center [475, 58] width 100 height 17
type input "164,099.71"
click at [557, 92] on label "Disputed" at bounding box center [569, 92] width 25 height 9
click at [561, 92] on input "Disputed" at bounding box center [564, 91] width 6 height 6
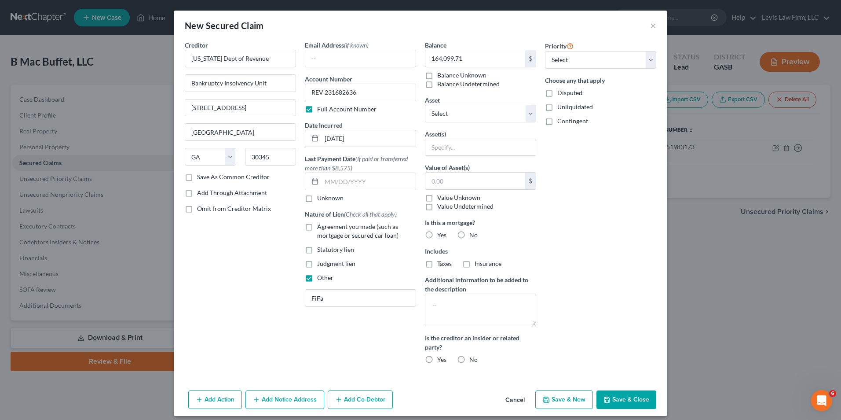
checkbox input "true"
click at [438, 301] on textarea at bounding box center [480, 309] width 111 height 33
type textarea "Sep, Oct, Nov, Dec 2021 Dec 2022 Jan, Feb, Mar, Apr, May 2023"
click at [275, 394] on button "Add Notice Address" at bounding box center [284, 399] width 79 height 18
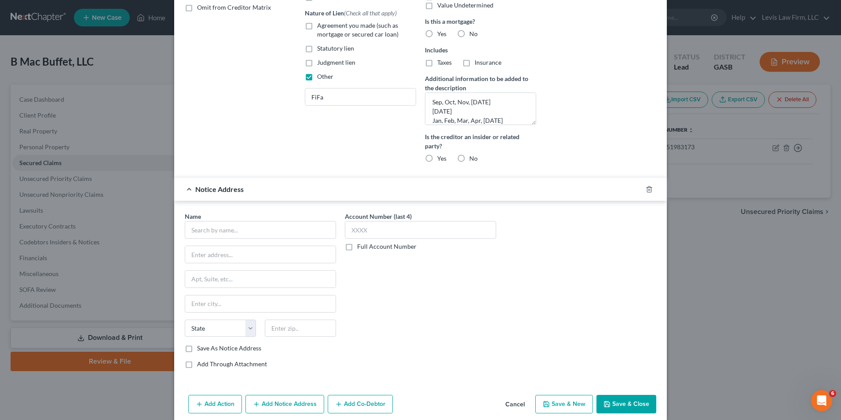
scroll to position [212, 0]
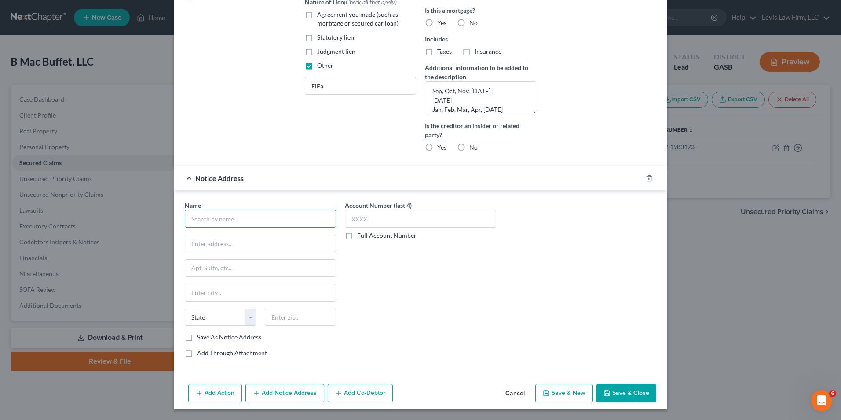
click at [212, 218] on input "text" at bounding box center [260, 219] width 151 height 18
type input "Georgia Dept of Revenue"
type input "Douglas Regional Office"
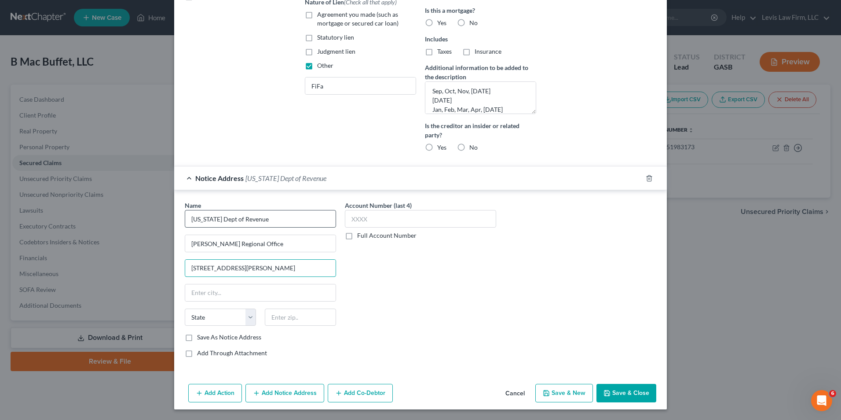
type input "1214 N. Peterson Ave., Suite 1"
type input "Douglas"
select select "10"
type input "31533"
click at [615, 390] on button "Save & Close" at bounding box center [626, 393] width 60 height 18
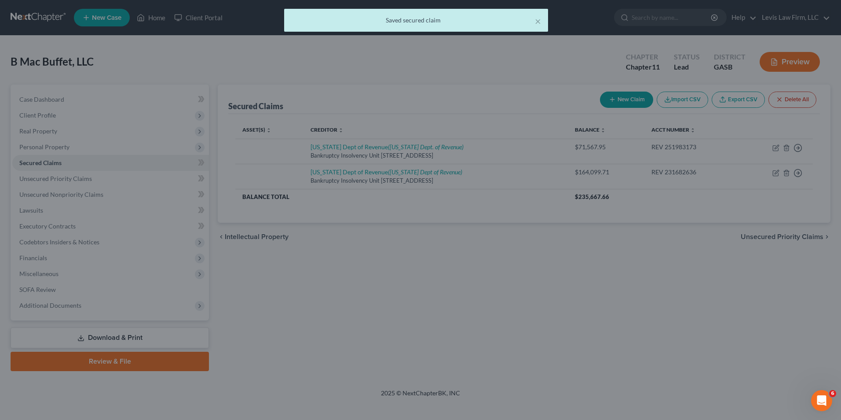
scroll to position [0, 0]
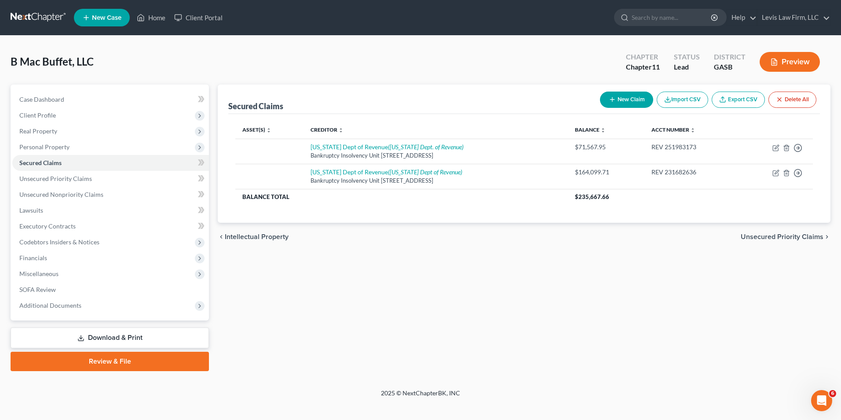
click at [618, 101] on button "New Claim" at bounding box center [626, 99] width 53 height 16
select select "0"
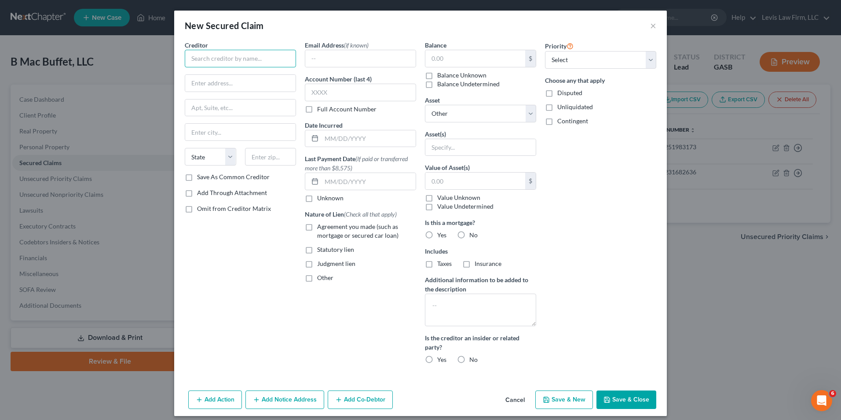
click at [189, 59] on input "text" at bounding box center [240, 59] width 111 height 18
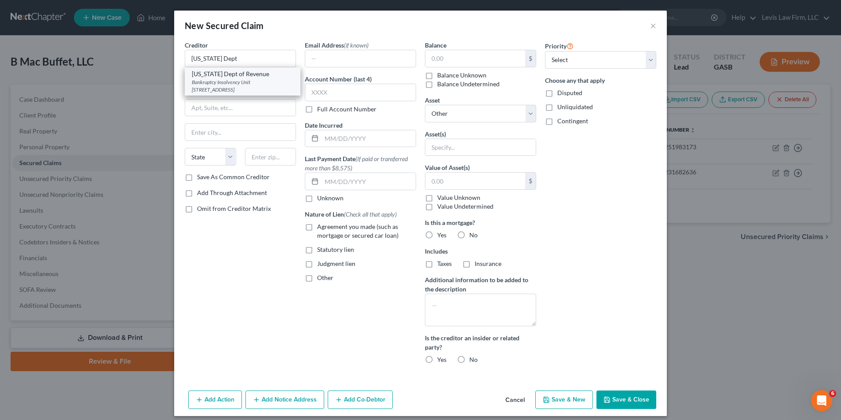
click at [271, 84] on div "Bankruptcy Insolvency Unit 1800 Century Boulevard, Ste 17000, Atlanta, GA 30345" at bounding box center [243, 85] width 102 height 15
type input "Georgia Dept of Revenue"
type input "Bankruptcy Insolvency Unit"
type input "1800 Century Boulevard, Ste 17000"
type input "Atlanta"
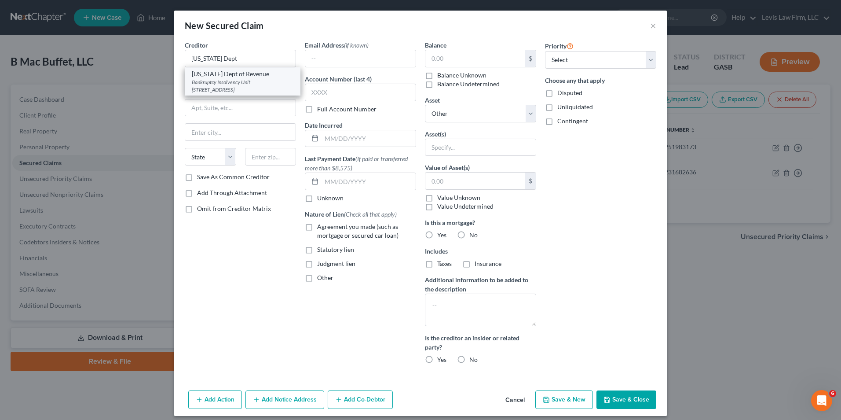
select select "10"
type input "30345"
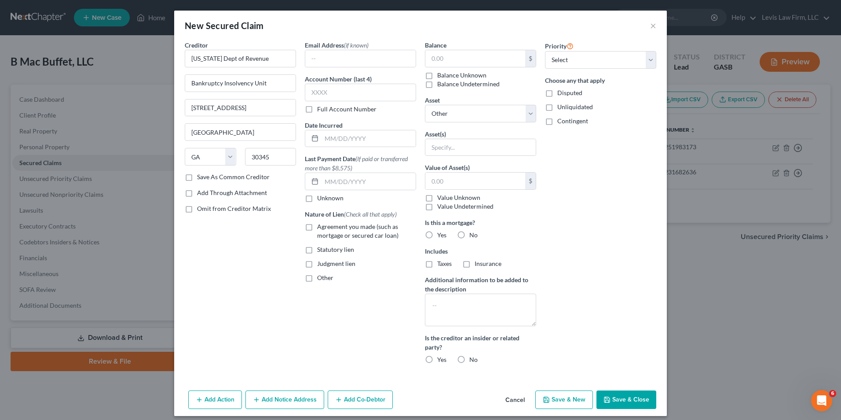
click at [317, 108] on label "Full Account Number" at bounding box center [346, 109] width 59 height 9
click at [321, 108] on input "Full Account Number" at bounding box center [324, 108] width 6 height 6
click at [307, 95] on input "text" at bounding box center [360, 93] width 111 height 18
type input "REV 251966324"
click at [322, 137] on input "text" at bounding box center [369, 138] width 94 height 17
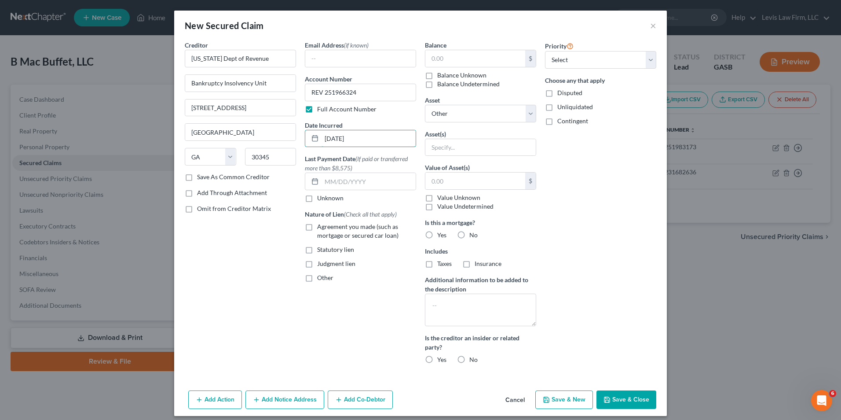
type input "04/04/2025"
click at [317, 277] on label "Other" at bounding box center [325, 277] width 16 height 9
click at [321, 277] on input "Other" at bounding box center [324, 276] width 6 height 6
checkbox input "true"
click at [324, 300] on input "text" at bounding box center [360, 297] width 110 height 17
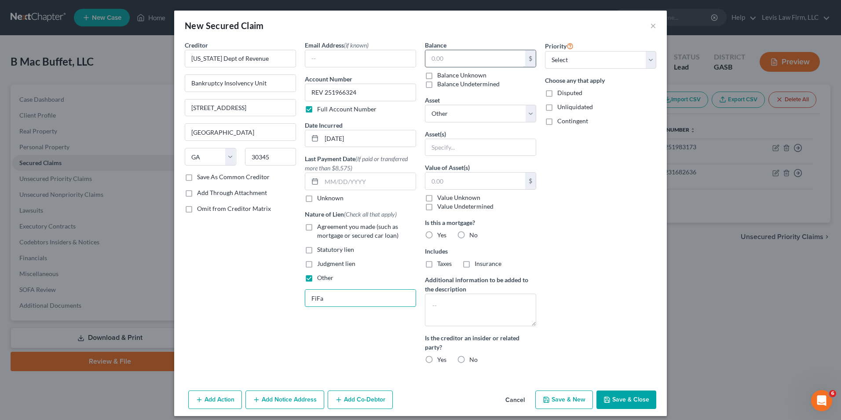
type input "FiFa"
click at [427, 59] on input "text" at bounding box center [475, 58] width 100 height 17
type input "46,123.12"
click at [557, 94] on label "Disputed" at bounding box center [569, 92] width 25 height 9
click at [561, 94] on input "Disputed" at bounding box center [564, 91] width 6 height 6
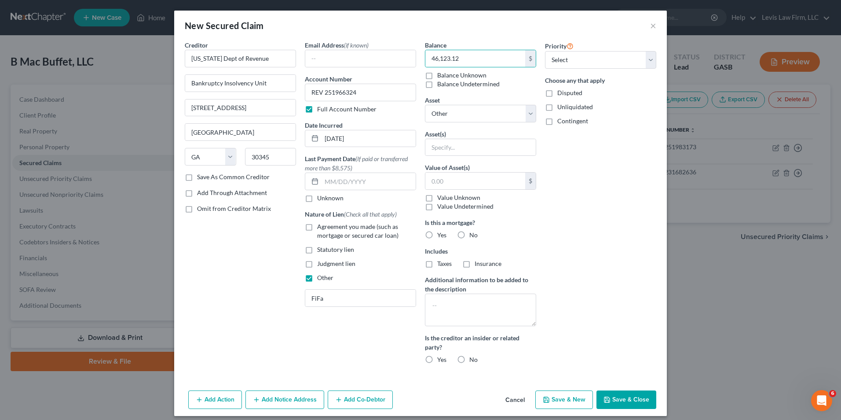
checkbox input "true"
click at [431, 306] on textarea at bounding box center [480, 309] width 111 height 33
type textarea "Feb, Mar, Apr, May, June, July 2024"
click at [623, 397] on button "Save & Close" at bounding box center [626, 399] width 60 height 18
select select
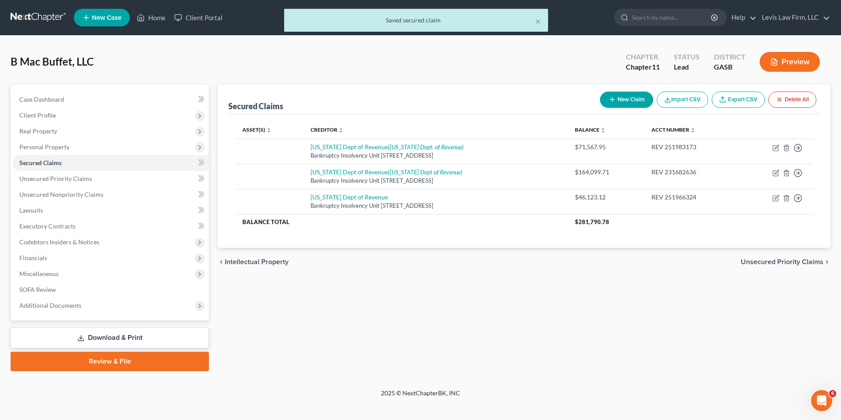
click at [779, 63] on button "Preview" at bounding box center [790, 62] width 60 height 20
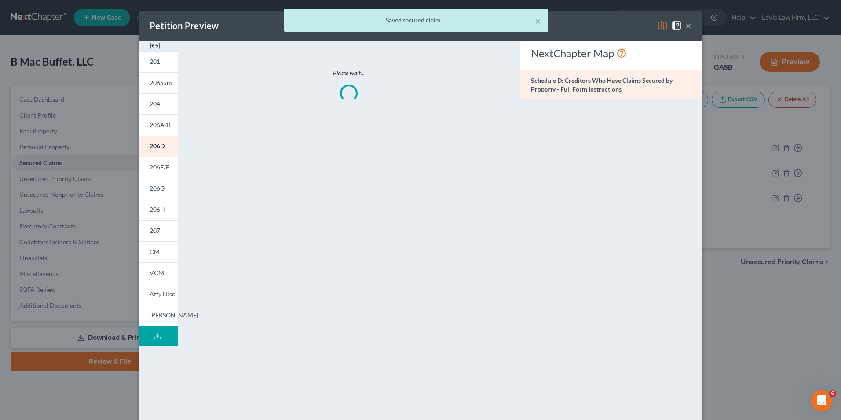
click at [657, 27] on div "× Saved secured claim" at bounding box center [416, 22] width 841 height 27
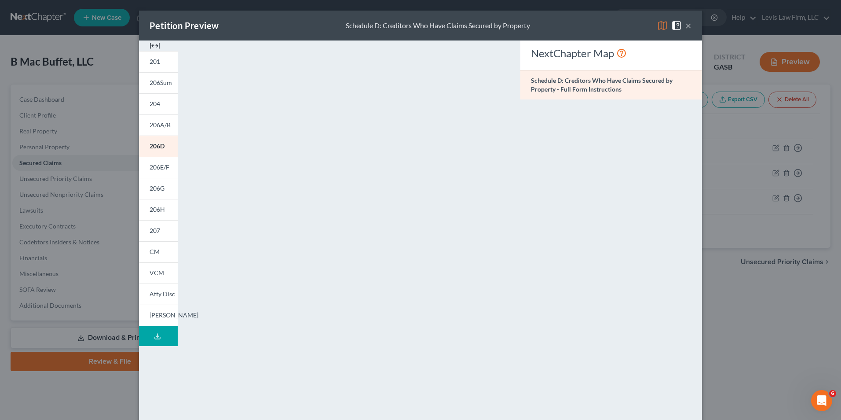
click at [659, 27] on img at bounding box center [662, 25] width 11 height 11
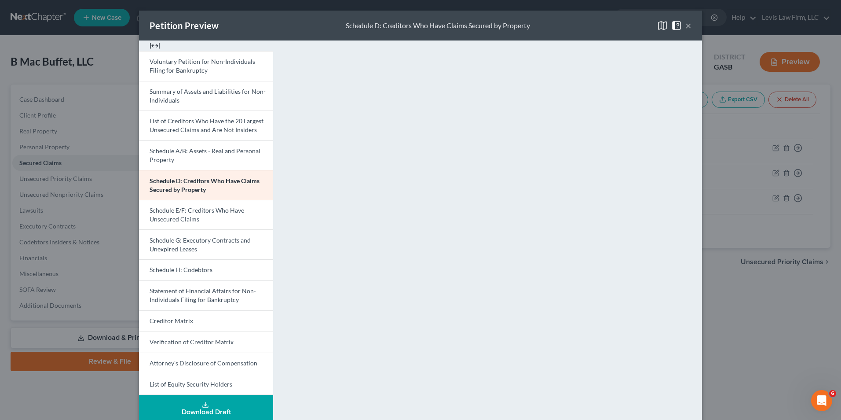
click at [685, 27] on button "×" at bounding box center [688, 25] width 6 height 11
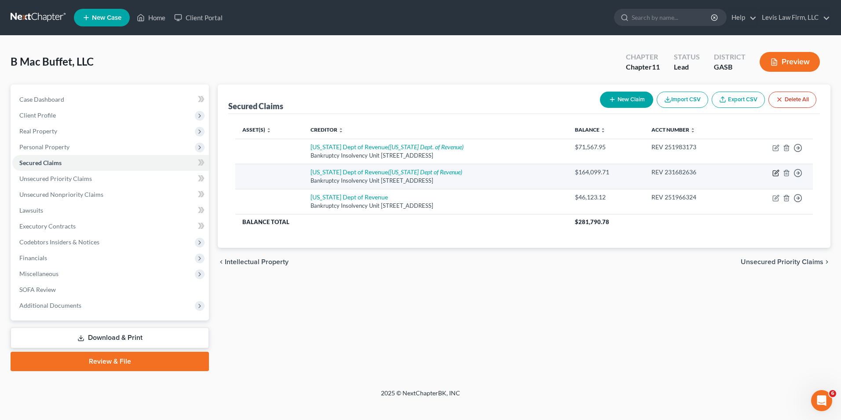
click at [775, 172] on icon "button" at bounding box center [775, 172] width 7 height 7
select select "10"
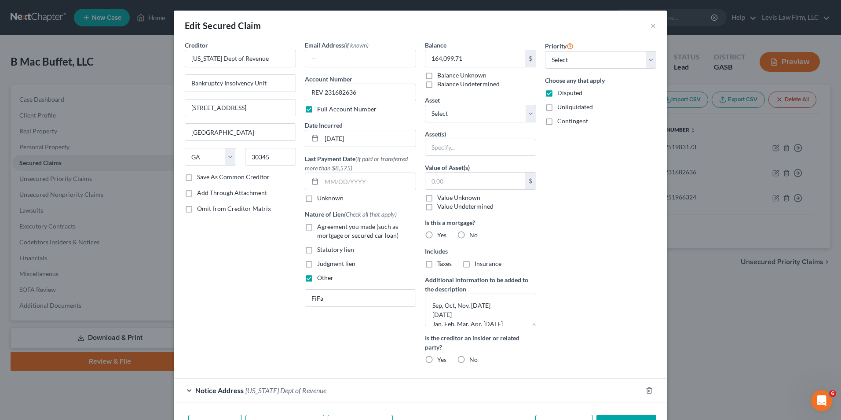
scroll to position [56, 0]
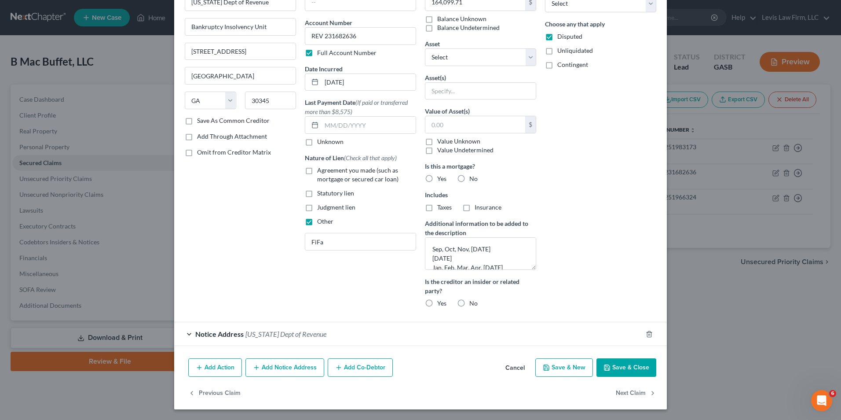
click at [618, 370] on button "Save & Close" at bounding box center [626, 367] width 60 height 18
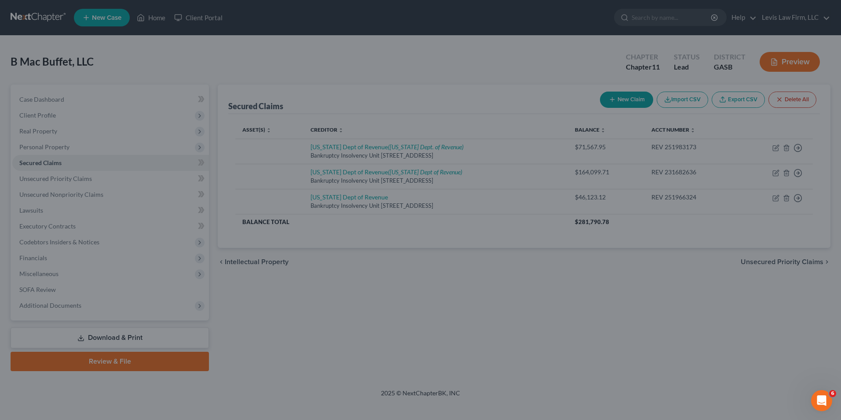
scroll to position [0, 0]
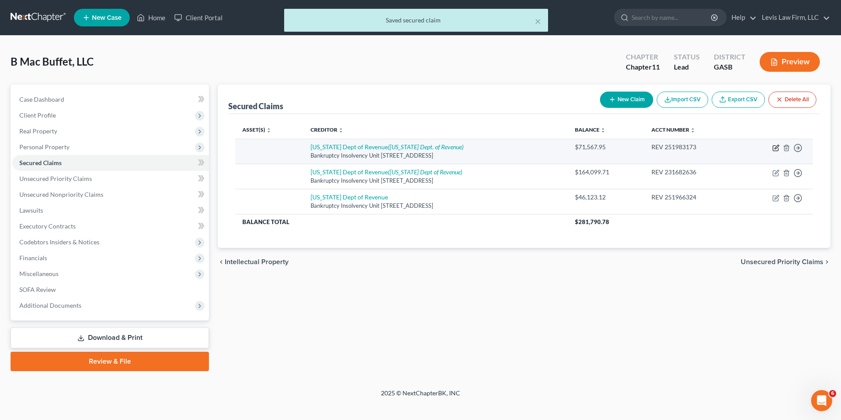
click at [774, 146] on icon "button" at bounding box center [775, 148] width 5 height 5
select select "10"
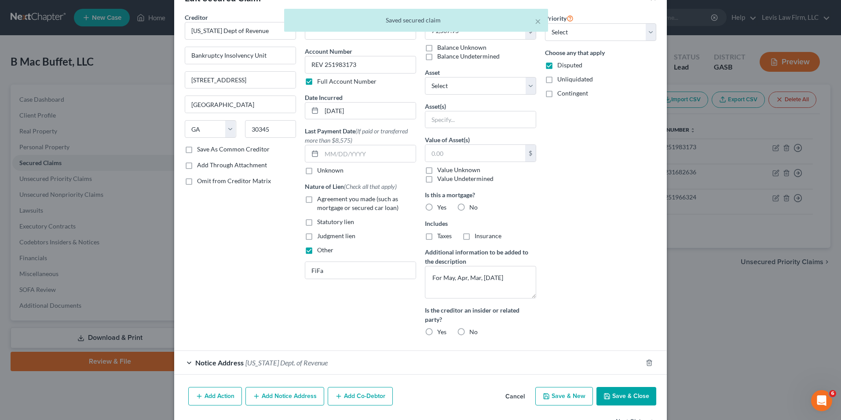
scroll to position [56, 0]
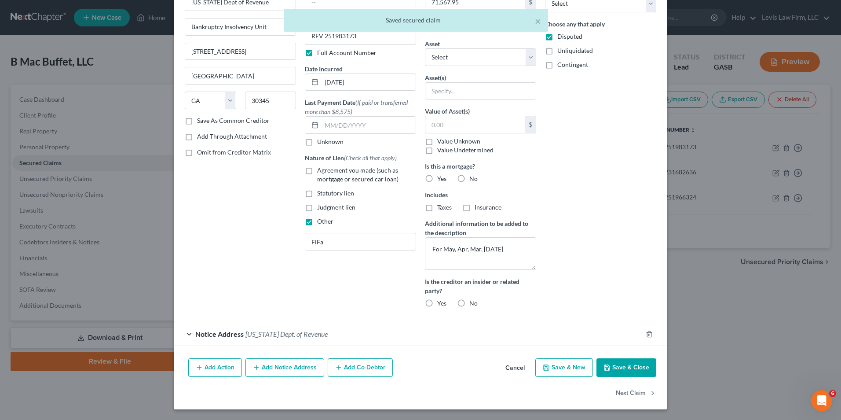
click at [626, 370] on button "Save & Close" at bounding box center [626, 367] width 60 height 18
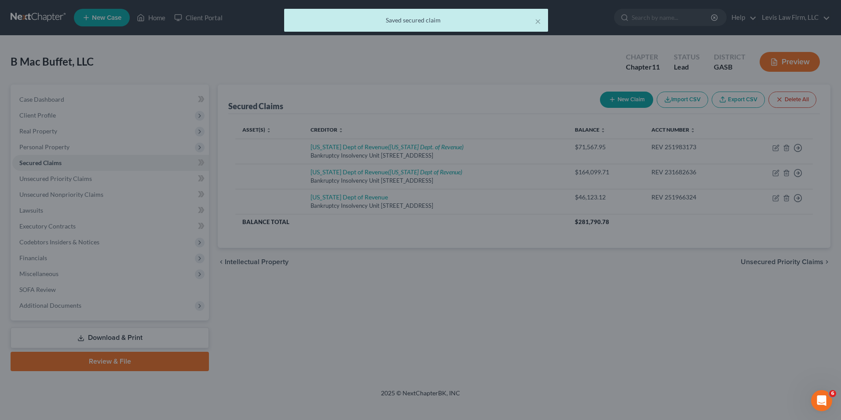
scroll to position [0, 0]
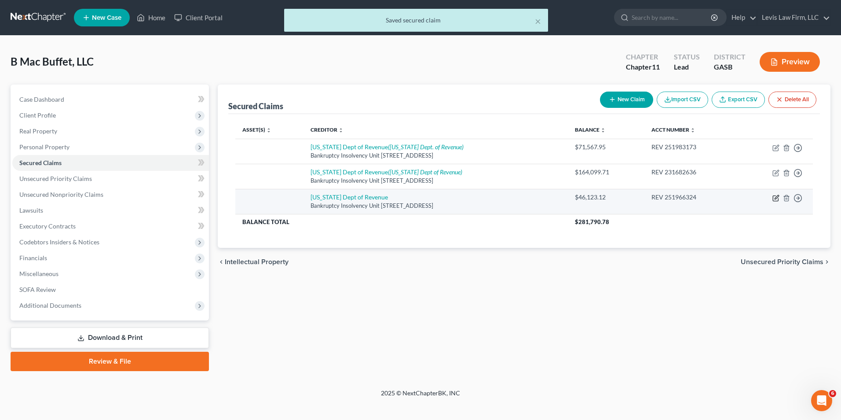
click at [775, 201] on icon "button" at bounding box center [775, 198] width 5 height 5
select select "10"
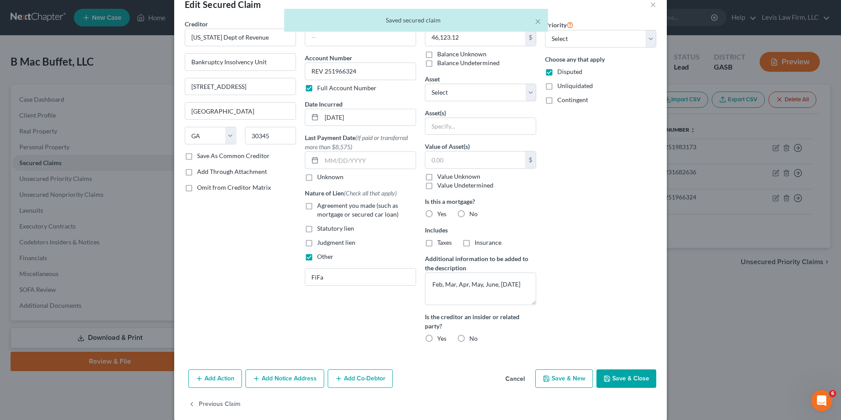
scroll to position [32, 0]
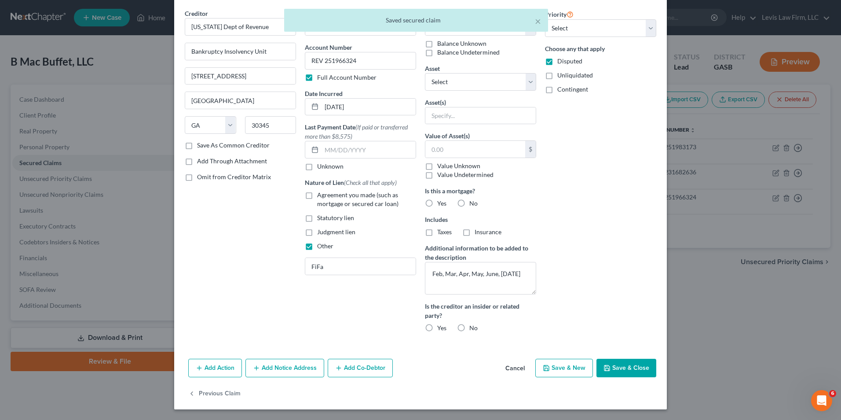
click at [283, 369] on button "Add Notice Address" at bounding box center [284, 367] width 79 height 18
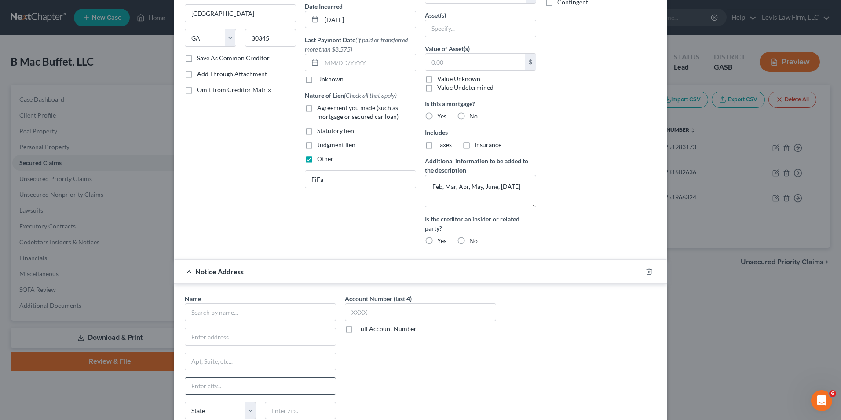
scroll to position [208, 0]
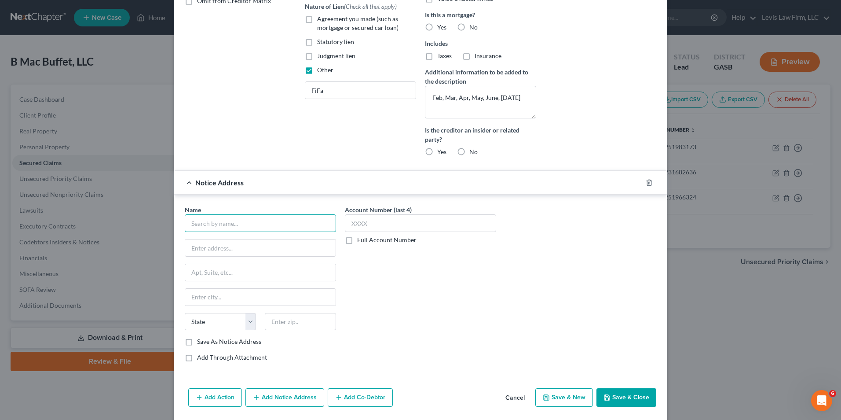
click at [192, 224] on input "text" at bounding box center [260, 223] width 151 height 18
type input "Georgia Dept. of Revenue"
type input "Douglas Regional Office"
type input "1214 N. Peterson Ave., Suite 1"
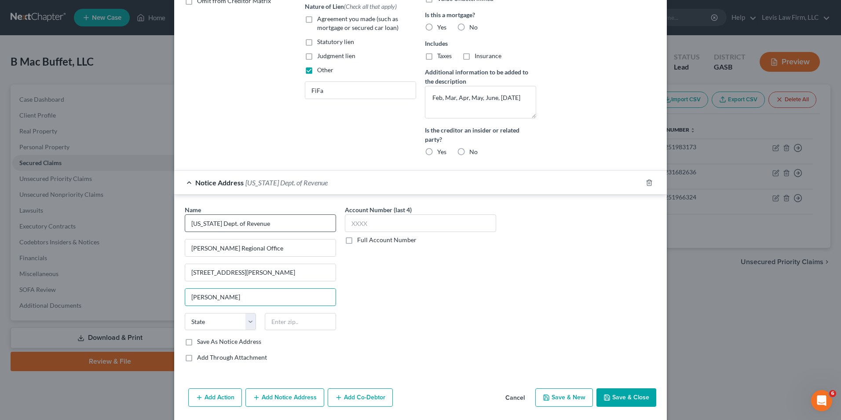
type input "Douglas"
select select "10"
type input "31533"
click at [616, 396] on button "Save & Close" at bounding box center [626, 397] width 60 height 18
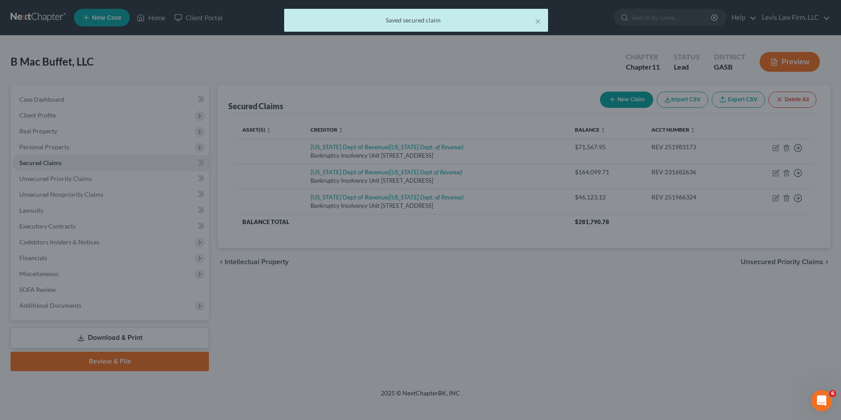
scroll to position [0, 0]
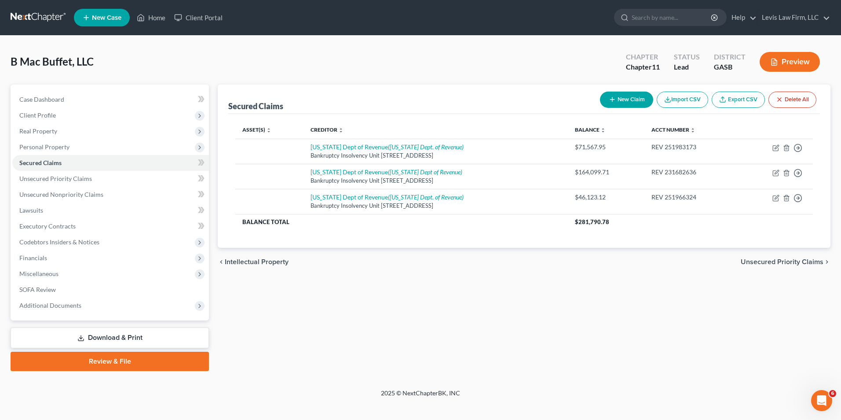
click at [635, 99] on button "New Claim" at bounding box center [626, 99] width 53 height 16
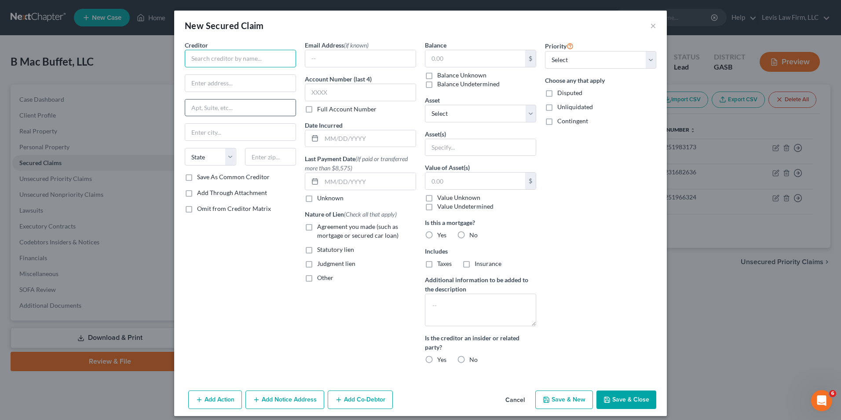
drag, startPoint x: 190, startPoint y: 59, endPoint x: 277, endPoint y: 112, distance: 102.1
click at [192, 62] on input "text" at bounding box center [240, 59] width 111 height 18
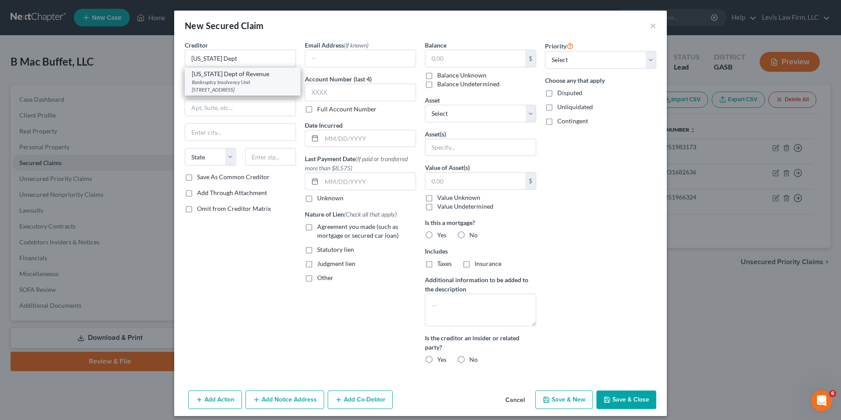
click at [266, 93] on div "Georgia Dept of Revenue Bankruptcy Insolvency Unit 1800 Century Boulevard, Ste …" at bounding box center [243, 81] width 116 height 28
type input "Georgia Dept of Revenue"
type input "Bankruptcy Insolvency Unit"
type input "1800 Century Boulevard, Ste 17000"
type input "Atlanta"
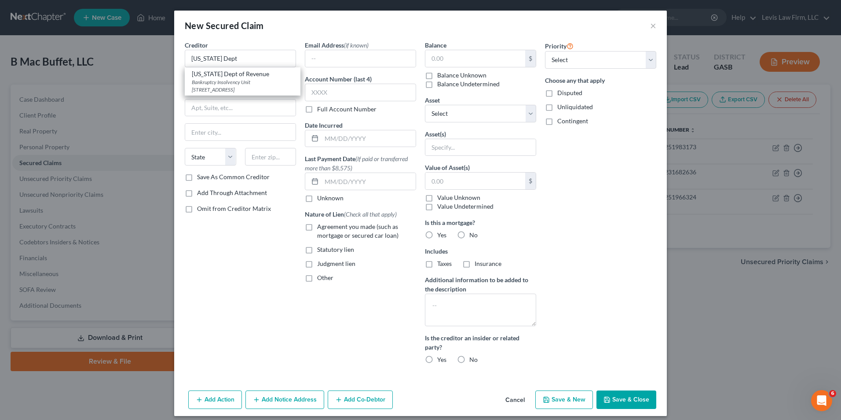
select select "10"
type input "30345"
drag, startPoint x: 626, startPoint y: 401, endPoint x: 636, endPoint y: 395, distance: 11.1
click at [626, 401] on button "Save & Close" at bounding box center [626, 399] width 60 height 18
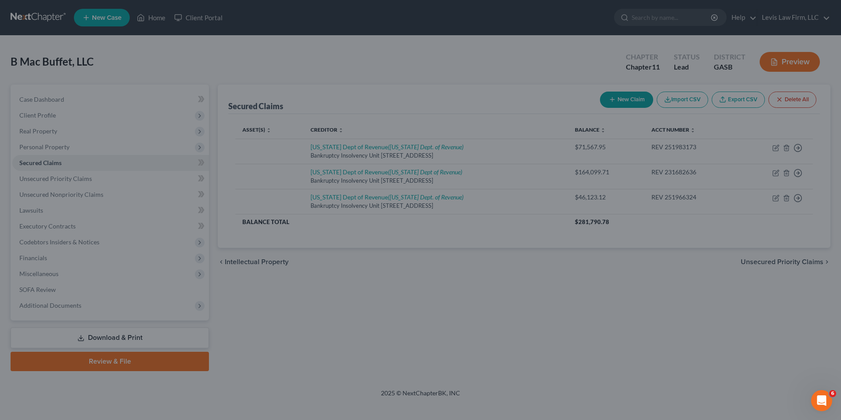
type input "0.00"
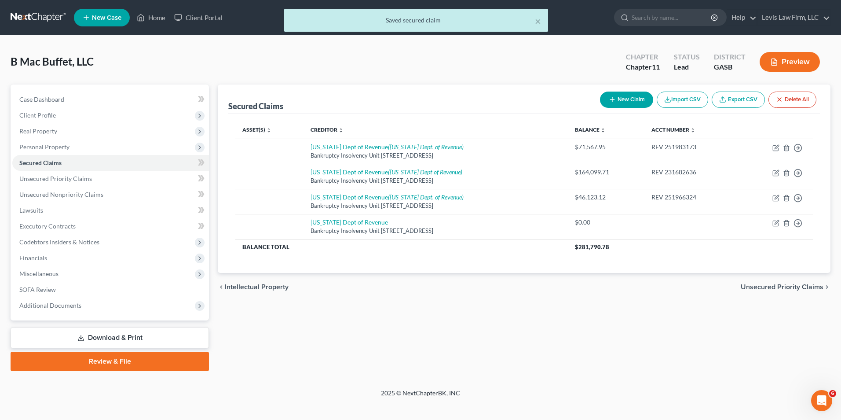
click at [803, 65] on button "Preview" at bounding box center [790, 62] width 60 height 20
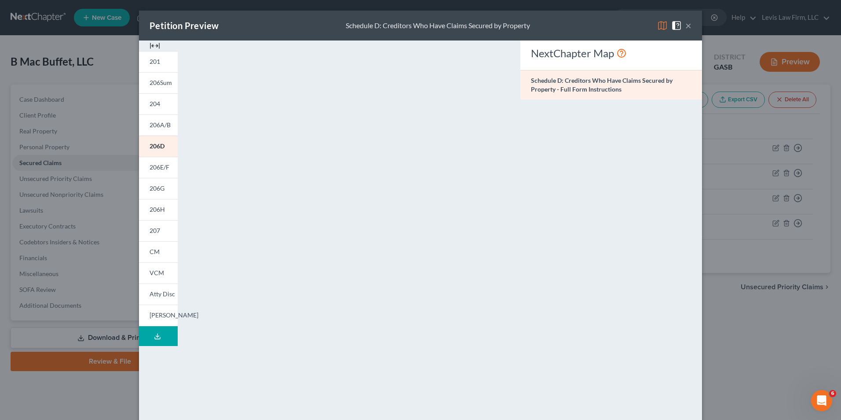
click at [659, 26] on img at bounding box center [662, 25] width 11 height 11
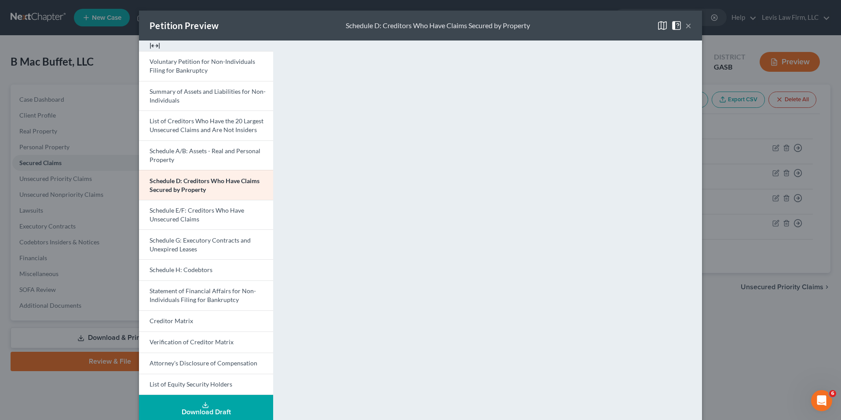
click at [685, 28] on button "×" at bounding box center [688, 25] width 6 height 11
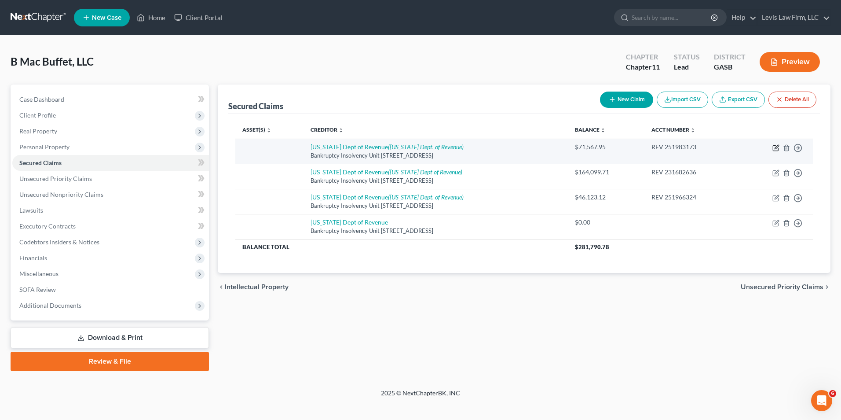
click at [775, 144] on icon "button" at bounding box center [775, 147] width 7 height 7
select select "10"
select select "0"
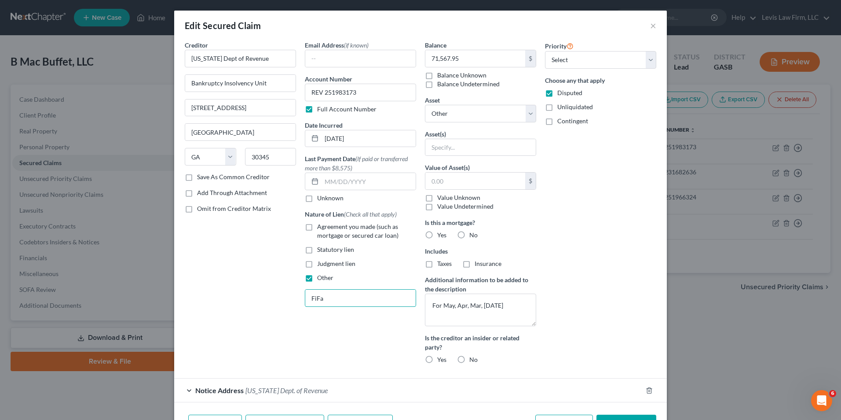
drag, startPoint x: 321, startPoint y: 296, endPoint x: 300, endPoint y: 294, distance: 20.7
click at [300, 294] on div "Email Address (if known) Account Number REV 251983173 Full Account Number Date …" at bounding box center [360, 205] width 120 height 330
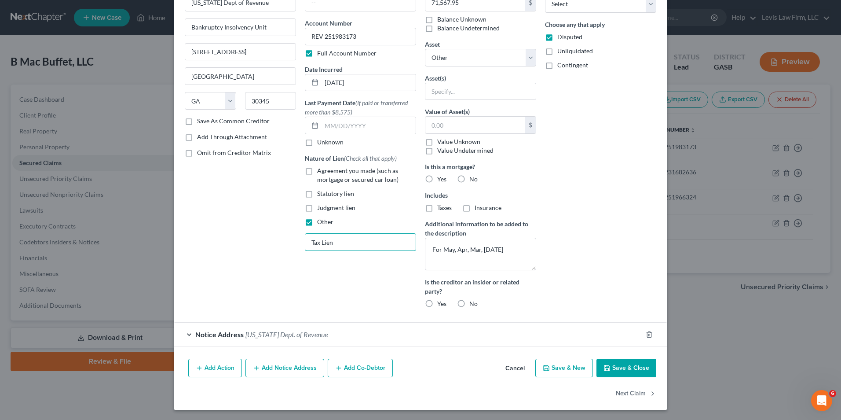
scroll to position [56, 0]
type input "Tax Lien"
click at [623, 371] on button "Save & Close" at bounding box center [626, 367] width 60 height 18
select select
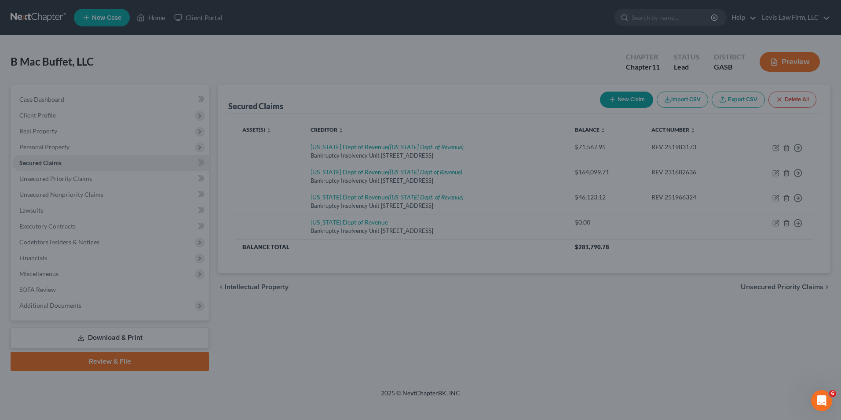
scroll to position [0, 0]
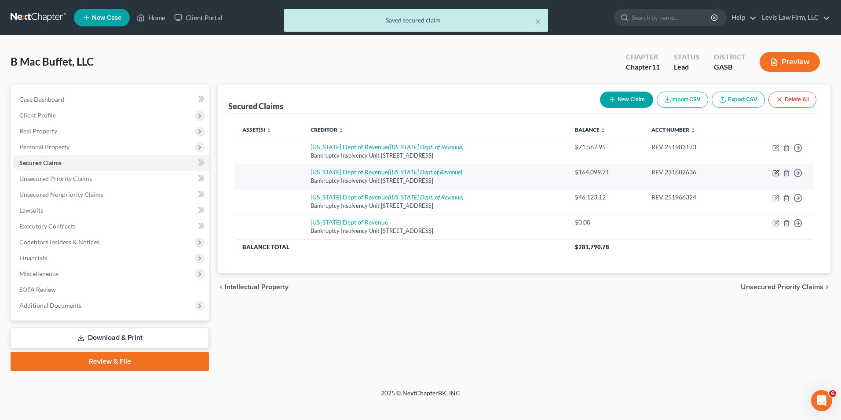
click at [777, 170] on icon "button" at bounding box center [777, 172] width 4 height 4
select select "10"
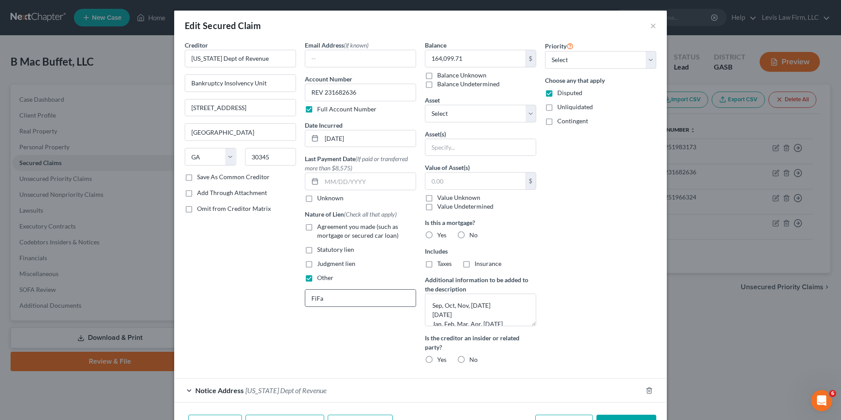
drag, startPoint x: 329, startPoint y: 300, endPoint x: 304, endPoint y: 300, distance: 25.1
click at [305, 300] on input "FiFa" at bounding box center [360, 297] width 110 height 17
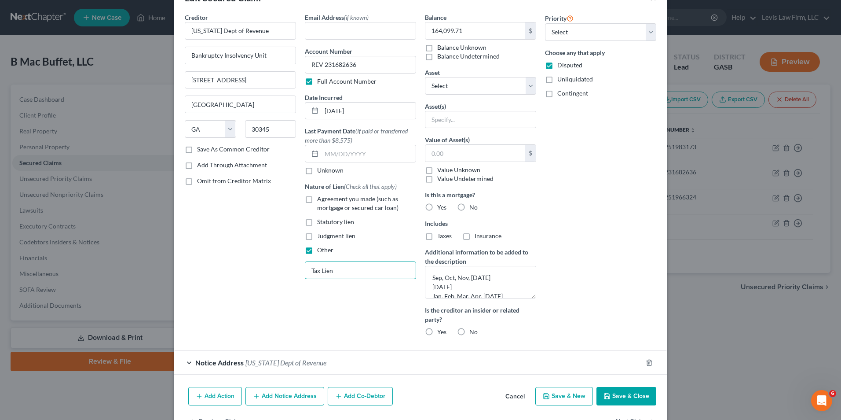
scroll to position [56, 0]
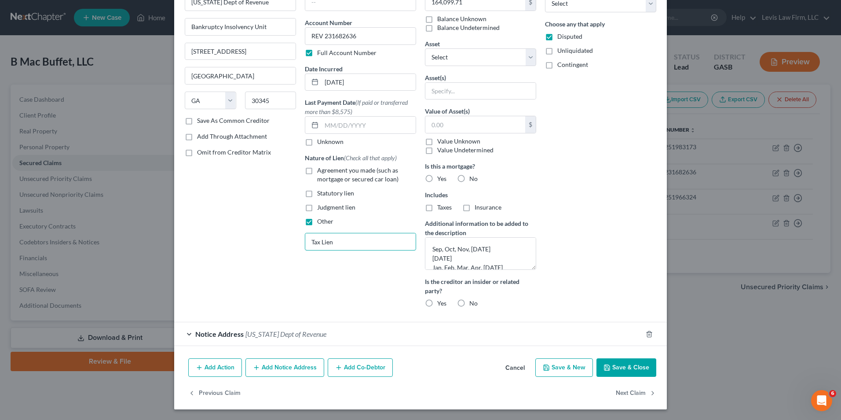
type input "Tax Lien"
click at [624, 369] on button "Save & Close" at bounding box center [626, 367] width 60 height 18
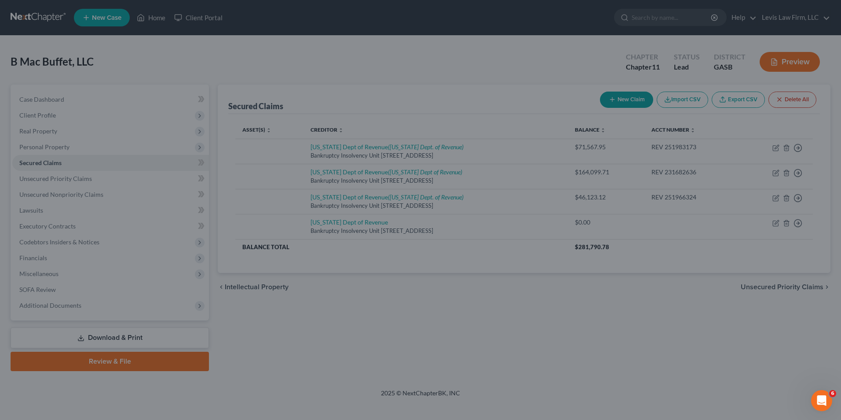
scroll to position [0, 0]
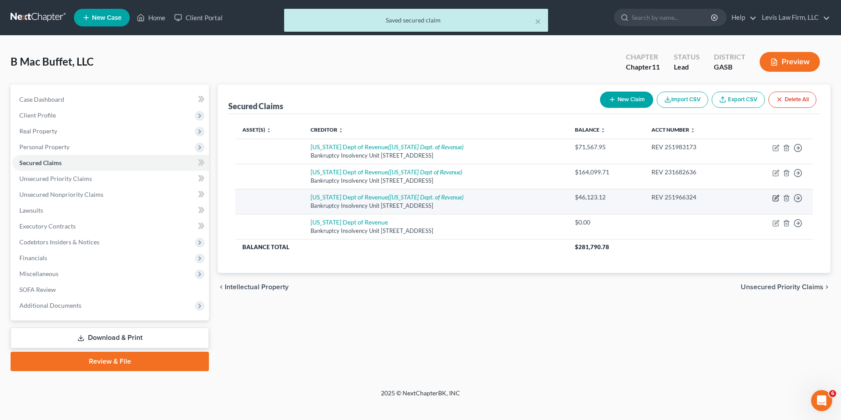
click at [775, 198] on icon "button" at bounding box center [775, 197] width 7 height 7
select select "10"
select select "0"
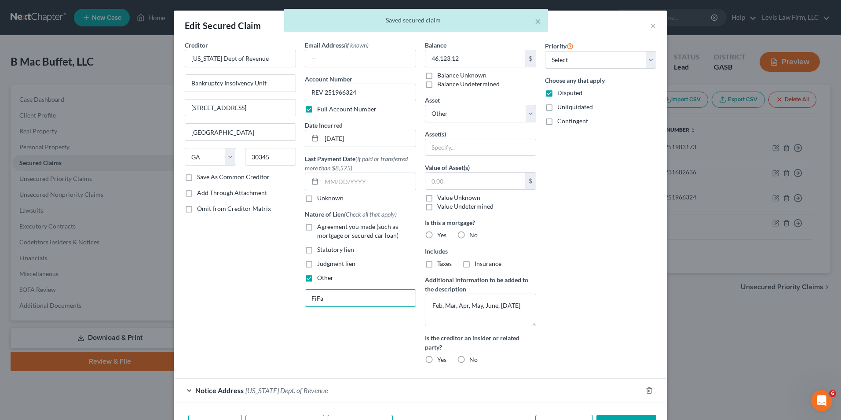
click at [300, 299] on div "Email Address (if known) Account Number REV 251966324 Full Account Number Date …" at bounding box center [360, 205] width 120 height 330
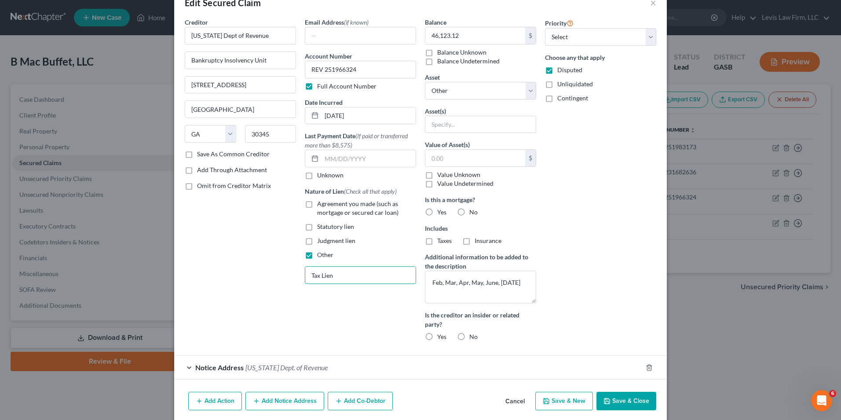
scroll to position [44, 0]
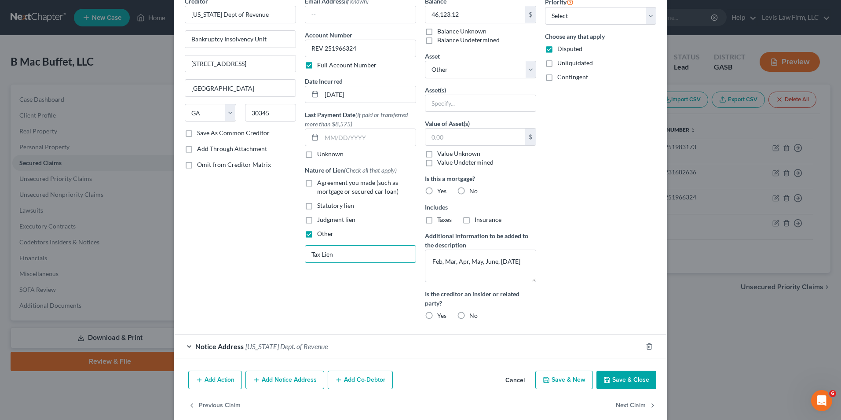
type input "Tax Lien"
click at [621, 380] on button "Save & Close" at bounding box center [626, 379] width 60 height 18
select select
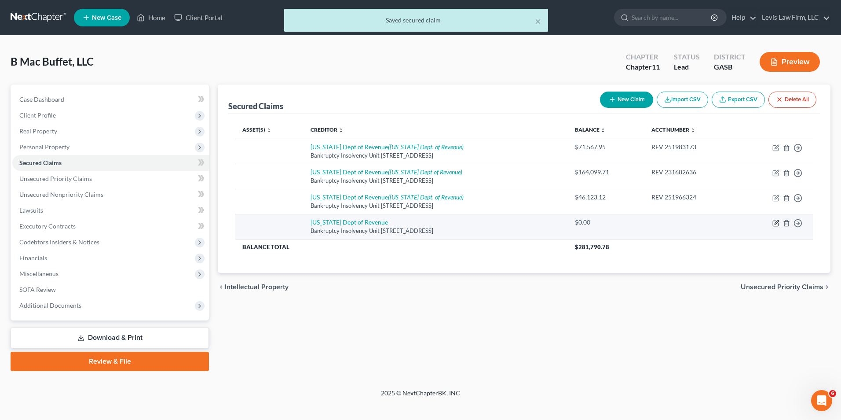
click at [775, 224] on icon "button" at bounding box center [775, 222] width 7 height 7
select select "10"
select select "0"
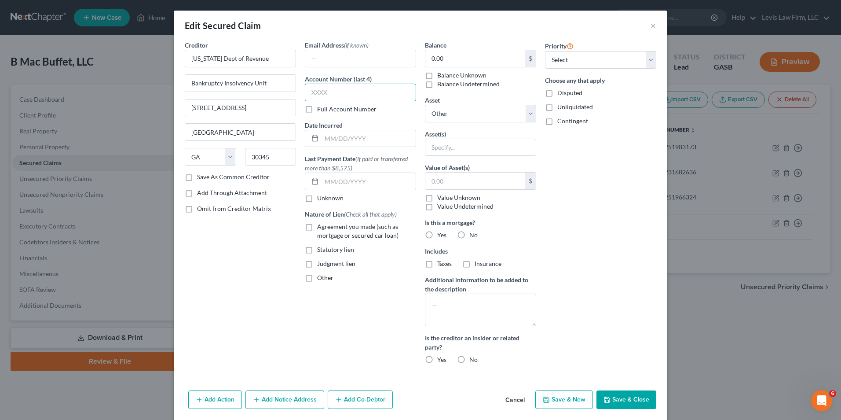
click at [310, 92] on input "text" at bounding box center [360, 93] width 111 height 18
click at [317, 107] on label "Full Account Number" at bounding box center [346, 109] width 59 height 9
click at [321, 107] on input "Full Account Number" at bounding box center [324, 108] width 6 height 6
click at [308, 94] on input "text" at bounding box center [360, 93] width 111 height 18
type input "REV 251951997"
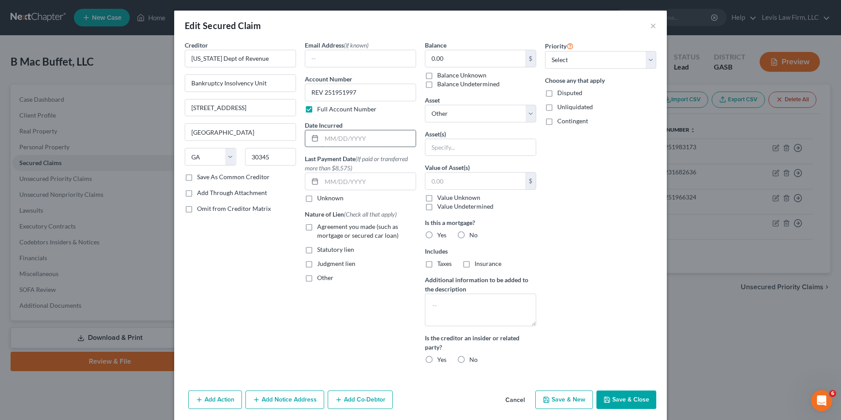
drag, startPoint x: 327, startPoint y: 138, endPoint x: 336, endPoint y: 143, distance: 10.4
click at [327, 138] on input "text" at bounding box center [369, 138] width 94 height 17
type input "04/04/2025"
click at [317, 278] on label "Other" at bounding box center [325, 277] width 16 height 9
click at [321, 278] on input "Other" at bounding box center [324, 276] width 6 height 6
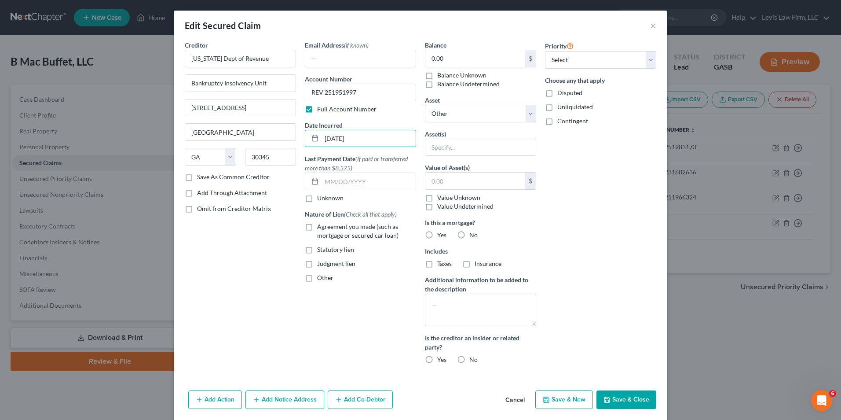
checkbox input "true"
click at [315, 297] on input "text" at bounding box center [360, 297] width 110 height 17
type input "Tax Lien"
click at [426, 61] on input "0.00" at bounding box center [475, 58] width 100 height 17
type input "190,905.72"
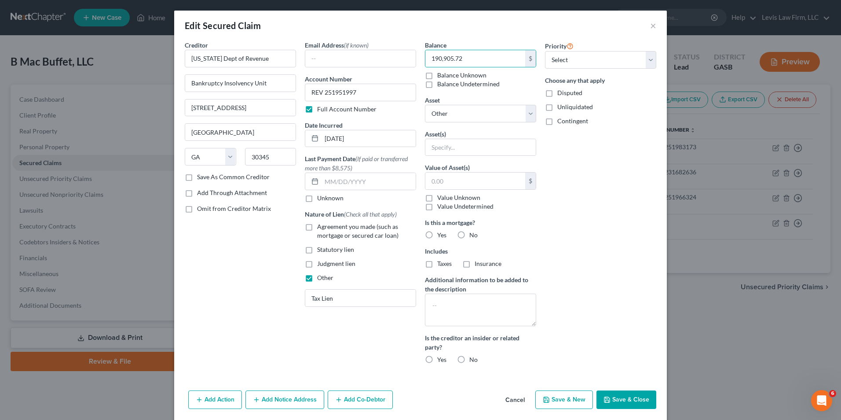
click at [557, 92] on label "Disputed" at bounding box center [569, 92] width 25 height 9
click at [561, 92] on input "Disputed" at bounding box center [564, 91] width 6 height 6
checkbox input "true"
click at [433, 300] on textarea at bounding box center [480, 309] width 111 height 33
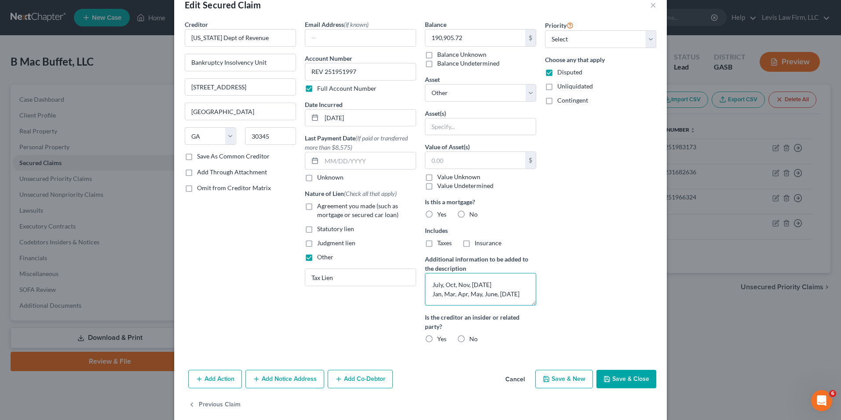
scroll to position [32, 0]
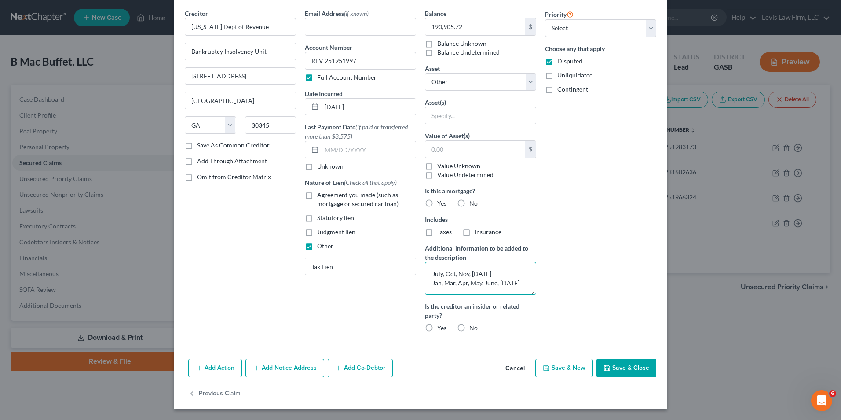
type textarea "July, Oct, Nov, Dec 2023 Jan, Mar, Apr, May, June, July 2024"
click at [291, 367] on button "Add Notice Address" at bounding box center [284, 367] width 79 height 18
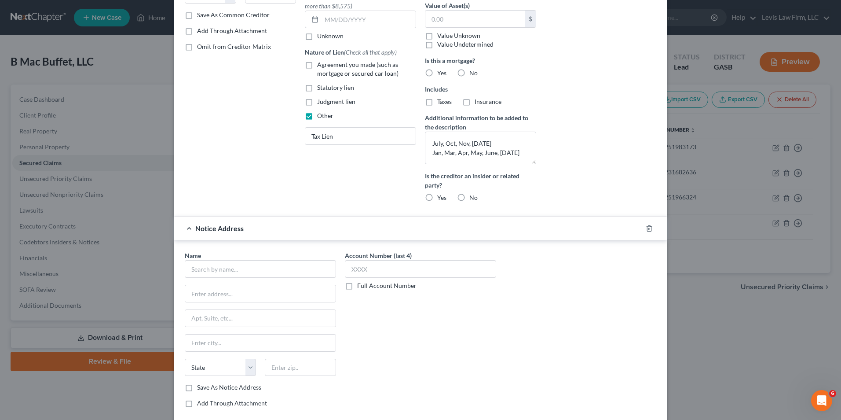
scroll to position [164, 0]
click at [187, 267] on input "text" at bounding box center [260, 267] width 151 height 18
type input "Georgia Dept of Revenue"
type input "Douglas Regional Office"
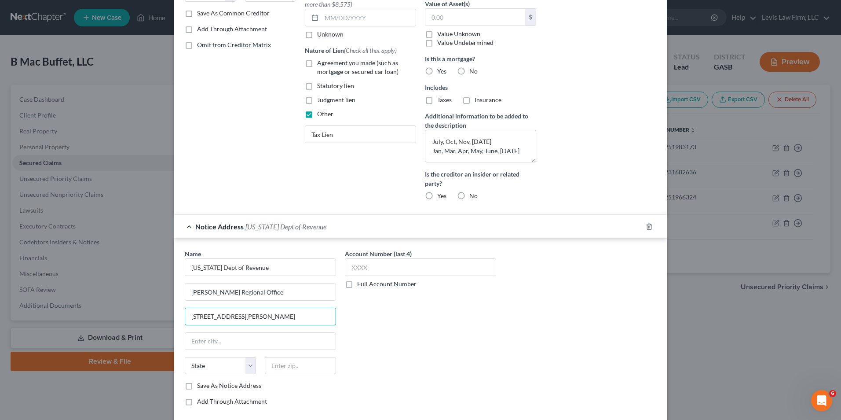
type input "1214 N. Peterson Ave., Suite 1"
type input "Douglas"
select select "10"
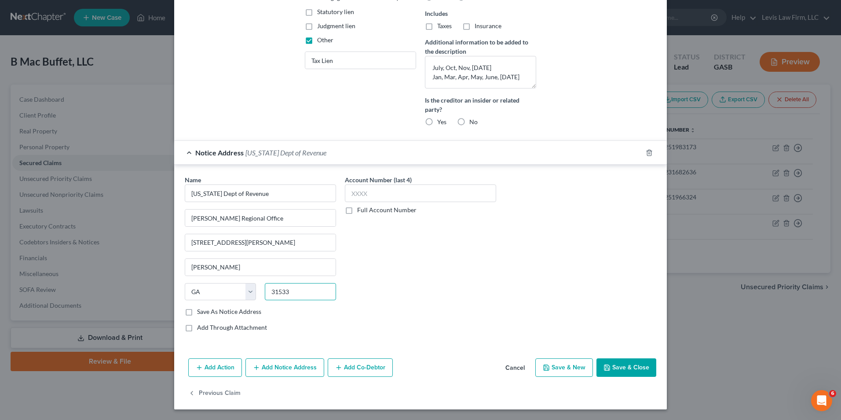
type input "31533"
click at [624, 366] on button "Save & Close" at bounding box center [626, 367] width 60 height 18
select select
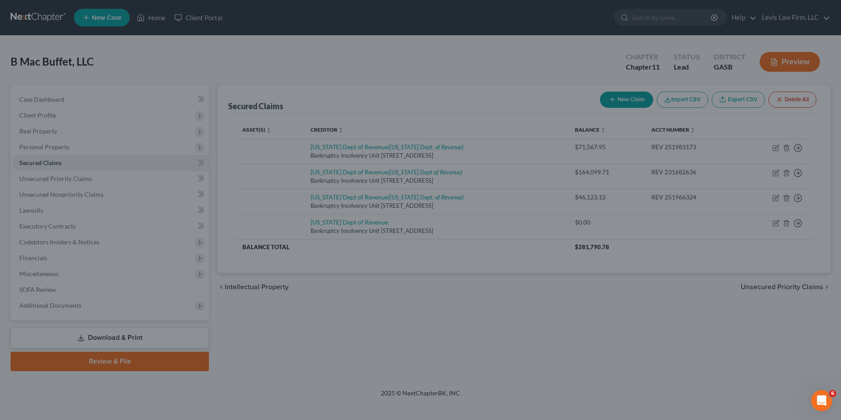
scroll to position [180, 0]
